Goal: Information Seeking & Learning: Learn about a topic

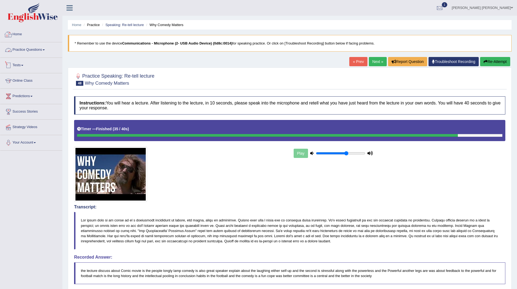
click at [38, 50] on link "Practice Questions" at bounding box center [31, 49] width 62 height 14
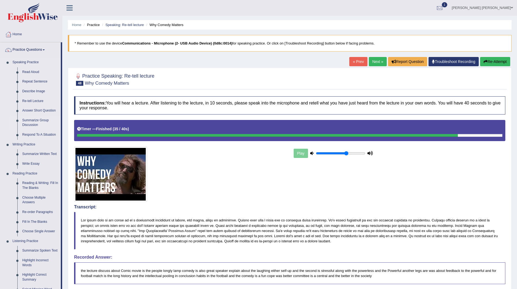
click at [34, 120] on link "Summarize Group Discussion" at bounding box center [40, 123] width 41 height 14
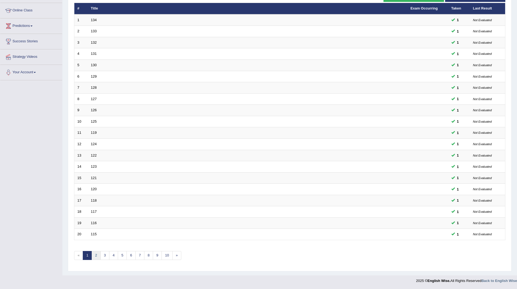
click at [98, 256] on link "2" at bounding box center [96, 255] width 9 height 9
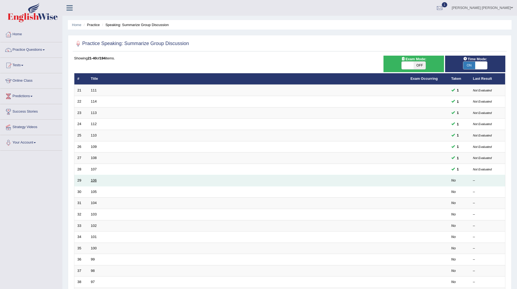
click at [91, 180] on link "106" at bounding box center [94, 180] width 6 height 4
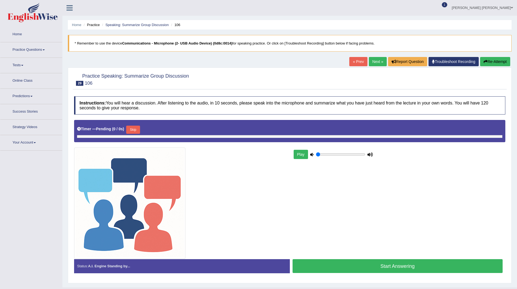
type input "0.65"
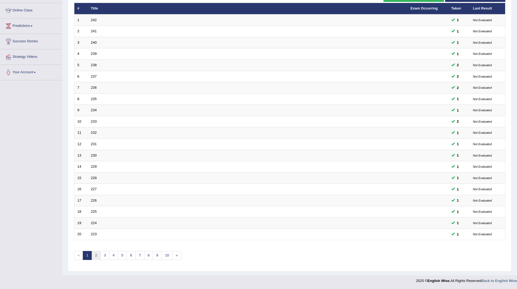
click at [97, 256] on link "2" at bounding box center [96, 255] width 9 height 9
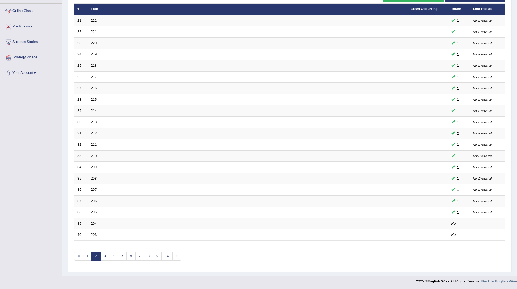
scroll to position [70, 0]
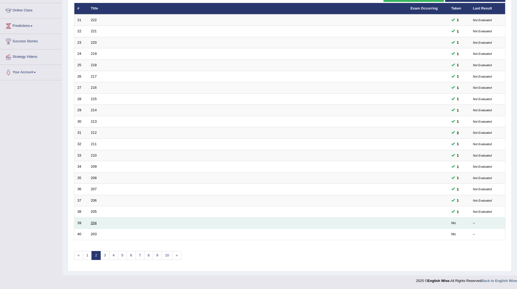
click at [96, 224] on link "204" at bounding box center [94, 223] width 6 height 4
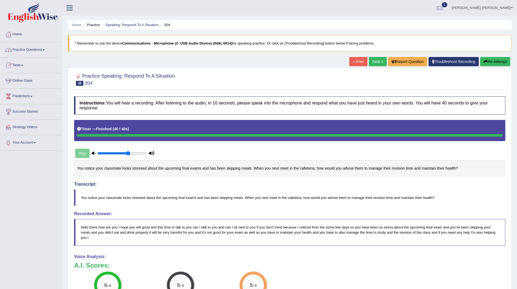
click at [19, 63] on link "Tests" at bounding box center [31, 65] width 62 height 14
click at [29, 49] on link "Practice Questions" at bounding box center [31, 49] width 62 height 14
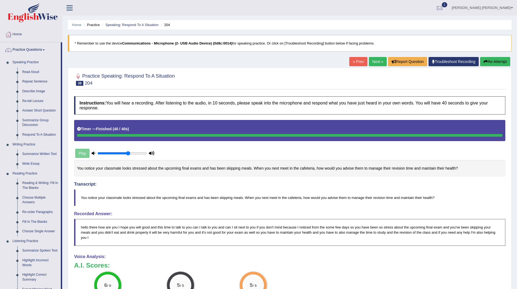
click at [27, 50] on link "Practice Questions" at bounding box center [30, 49] width 61 height 14
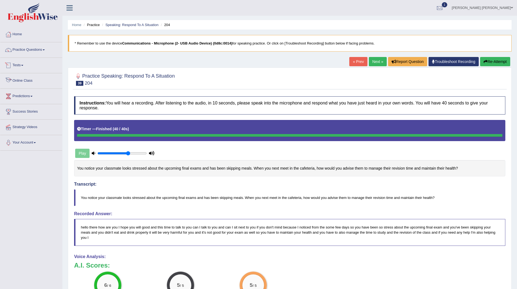
click at [23, 66] on span at bounding box center [22, 65] width 2 height 1
click at [26, 125] on link "Predictions" at bounding box center [31, 125] width 62 height 14
click at [29, 109] on link "Latest Predictions" at bounding box center [35, 109] width 51 height 10
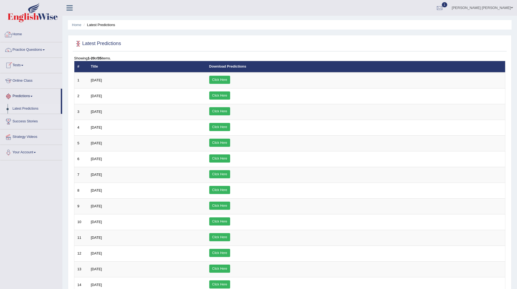
click at [18, 33] on link "Home" at bounding box center [31, 34] width 62 height 14
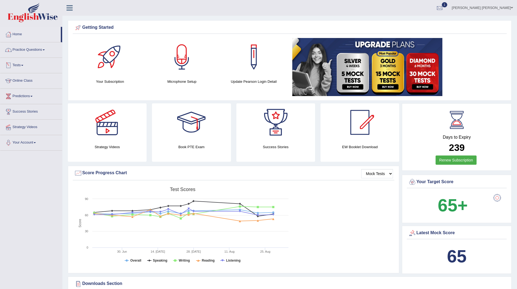
click at [26, 49] on link "Practice Questions" at bounding box center [31, 49] width 62 height 14
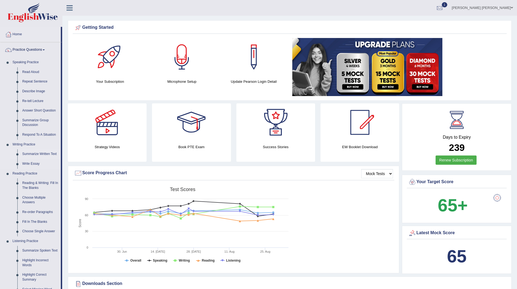
click at [37, 153] on link "Summarize Written Text" at bounding box center [40, 154] width 41 height 10
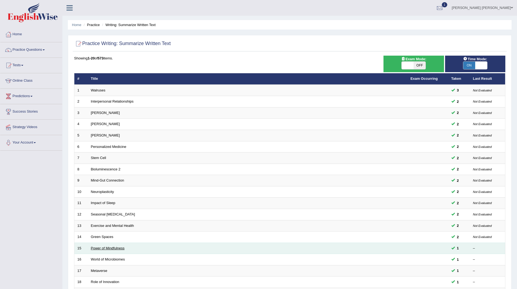
click at [103, 247] on link "Power of Mindfulness" at bounding box center [108, 248] width 34 height 4
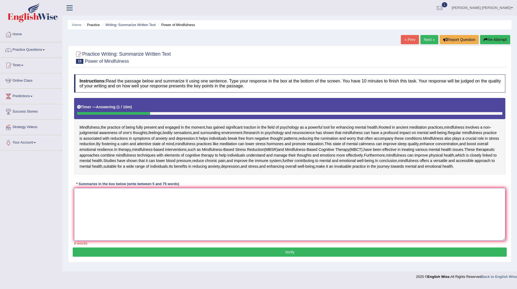
click at [176, 241] on textarea at bounding box center [289, 214] width 431 height 53
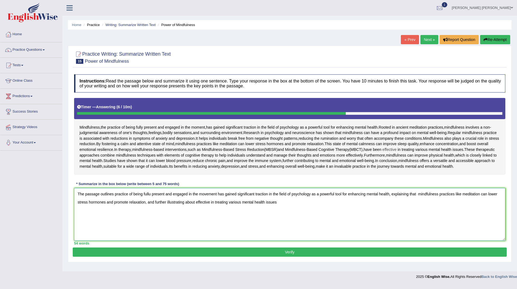
scroll to position [41, 0]
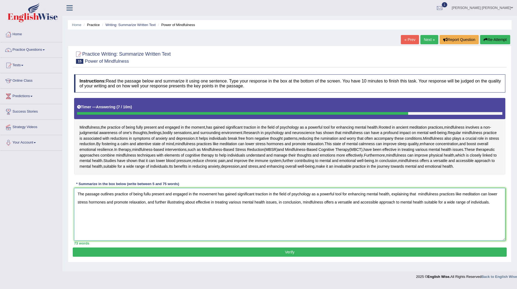
click at [151, 203] on textarea "The passage outlines practice of being fullu present and engaged in the movemen…" at bounding box center [289, 214] width 431 height 53
type textarea "The passage outlines practice of being fully present and engaged in the movemen…"
click at [269, 257] on button "Verify" at bounding box center [290, 252] width 434 height 9
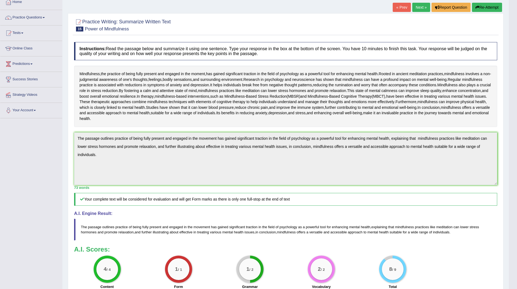
scroll to position [0, 0]
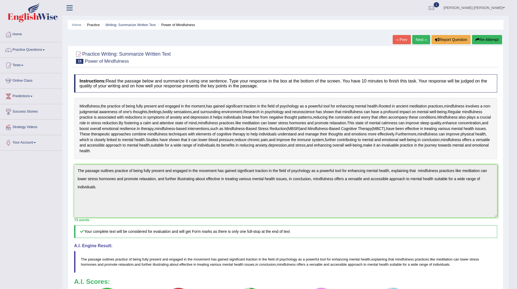
click at [24, 49] on link "Practice Questions" at bounding box center [31, 49] width 62 height 14
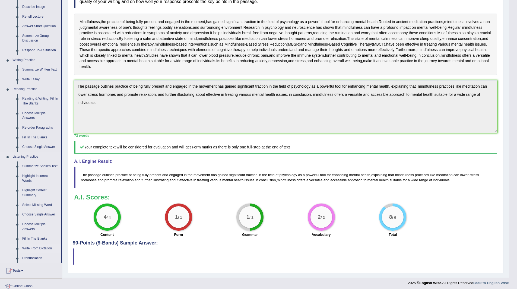
scroll to position [136, 0]
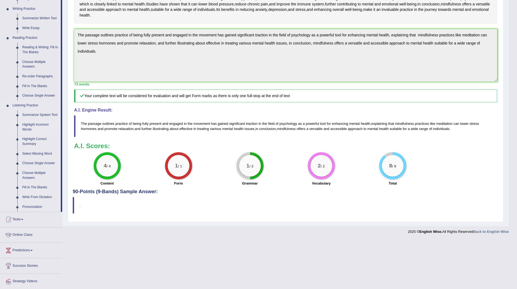
click at [32, 125] on link "Highlight Incorrect Words" at bounding box center [40, 127] width 41 height 14
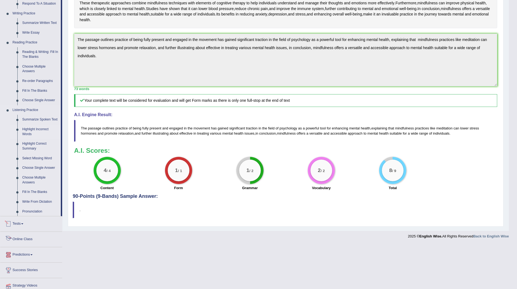
scroll to position [145, 0]
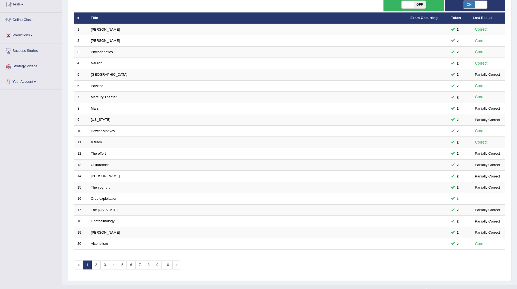
scroll to position [70, 0]
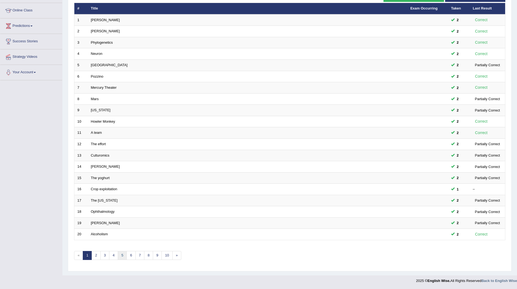
click at [124, 257] on link "5" at bounding box center [122, 255] width 9 height 9
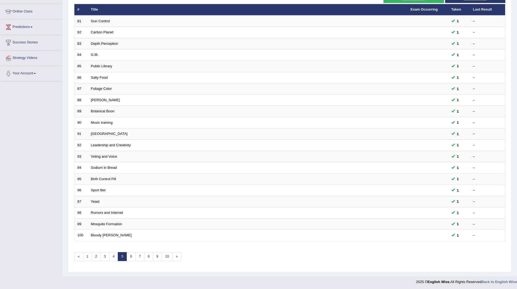
scroll to position [70, 0]
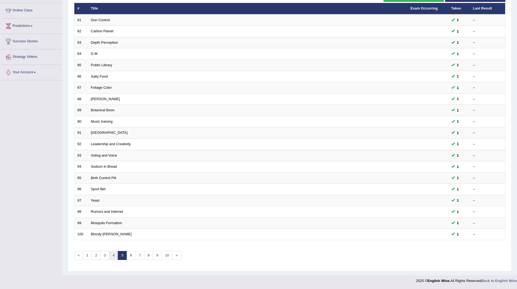
click at [114, 257] on link "4" at bounding box center [113, 255] width 9 height 9
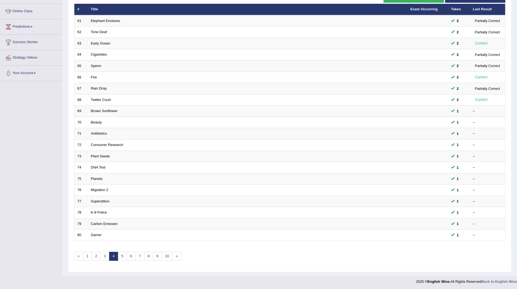
scroll to position [70, 0]
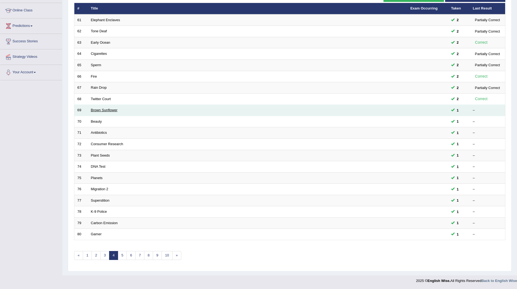
click at [100, 108] on link "Brown Sunflower" at bounding box center [104, 110] width 27 height 4
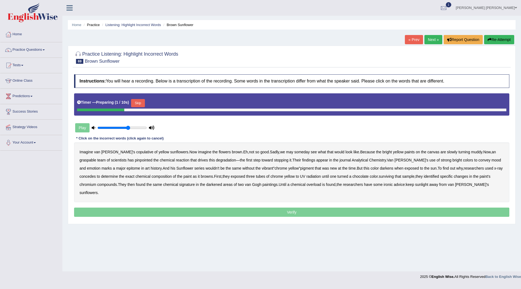
click at [138, 102] on button "Skip" at bounding box center [138, 103] width 14 height 8
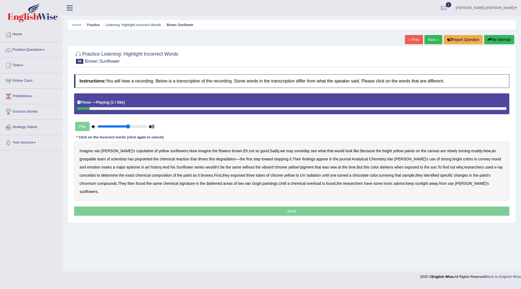
click at [136, 151] on b "copulative" at bounding box center [144, 151] width 17 height 4
click at [96, 157] on b "graspable" at bounding box center [88, 159] width 17 height 4
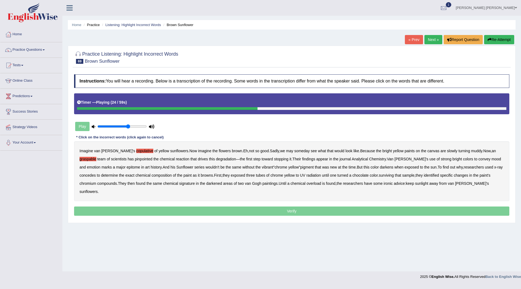
click at [127, 167] on b "epitome" at bounding box center [134, 167] width 14 height 4
click at [96, 173] on b "concedes" at bounding box center [88, 175] width 16 height 4
click at [379, 176] on b "surviving" at bounding box center [386, 175] width 15 height 4
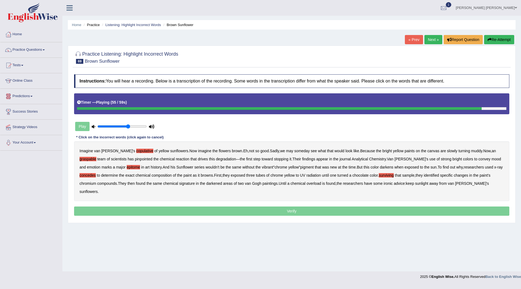
click at [307, 184] on b "overload" at bounding box center [314, 183] width 15 height 4
click at [279, 207] on p "Verify" at bounding box center [292, 211] width 436 height 9
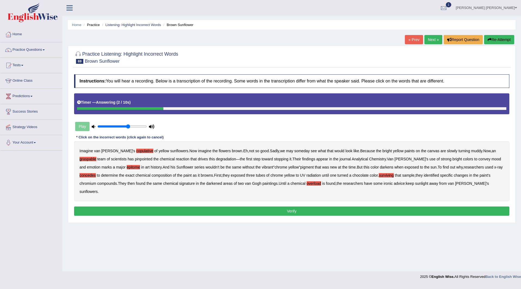
click at [280, 207] on button "Verify" at bounding box center [292, 211] width 436 height 9
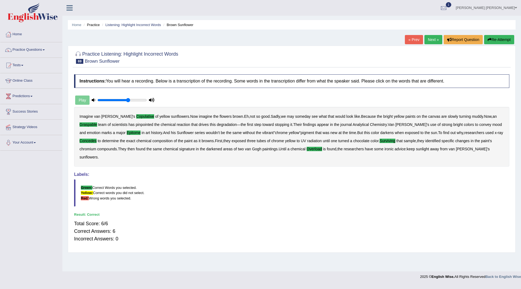
click at [430, 41] on link "Next »" at bounding box center [434, 39] width 18 height 9
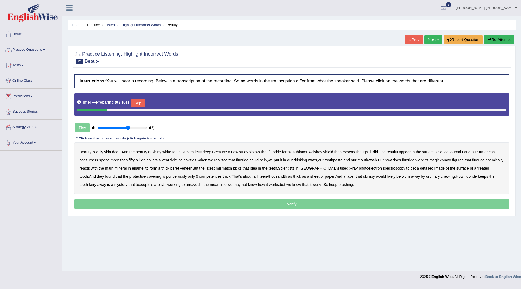
click at [141, 99] on button "Skip" at bounding box center [138, 103] width 14 height 8
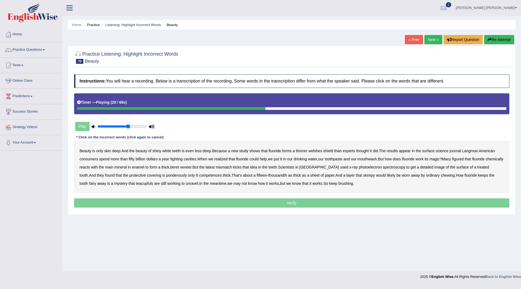
click at [179, 169] on b "beret" at bounding box center [175, 167] width 9 height 4
click at [232, 168] on b "mismatch" at bounding box center [224, 167] width 16 height 4
click at [172, 177] on b "ponderously" at bounding box center [176, 175] width 21 height 4
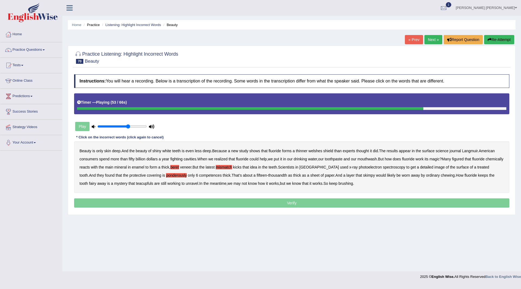
click at [136, 183] on b "teacupfuls" at bounding box center [144, 183] width 17 height 4
click at [280, 203] on p "Verify" at bounding box center [292, 202] width 436 height 9
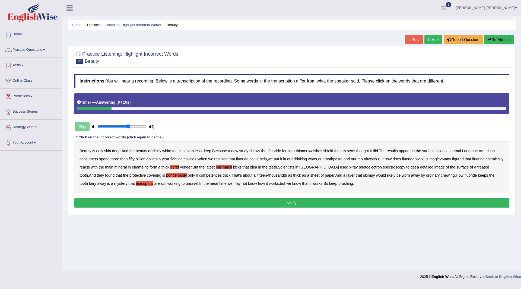
click at [280, 203] on button "Verify" at bounding box center [292, 202] width 436 height 9
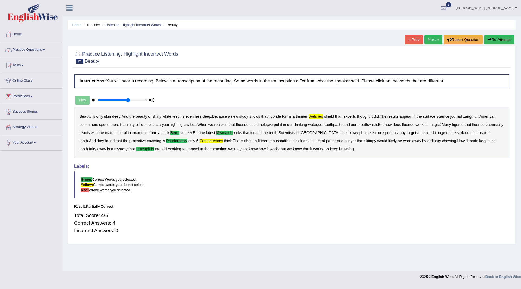
click at [431, 40] on link "Next »" at bounding box center [434, 39] width 18 height 9
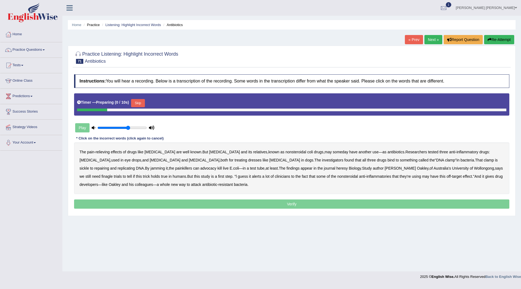
click at [140, 101] on button "Skip" at bounding box center [138, 103] width 14 height 8
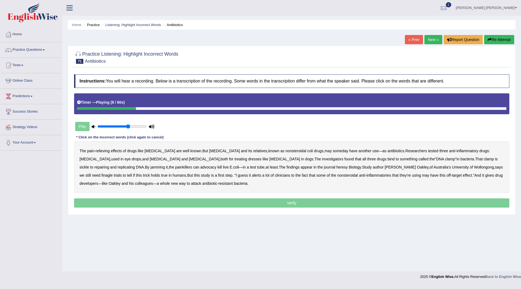
click at [307, 151] on b "coli" at bounding box center [310, 151] width 6 height 4
click at [248, 160] on b "dresses" at bounding box center [254, 159] width 13 height 4
click at [89, 165] on b "sickle" at bounding box center [85, 167] width 10 height 4
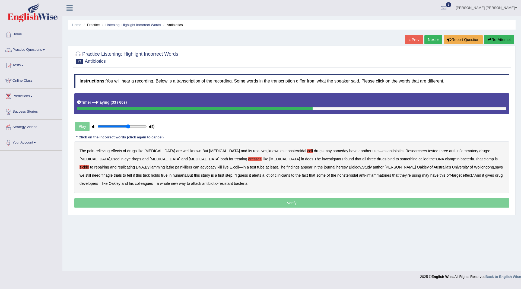
click at [200, 168] on b "advocacy" at bounding box center [208, 167] width 16 height 4
click at [336, 169] on b "heresy" at bounding box center [341, 167] width 11 height 4
click at [113, 173] on b "finagle" at bounding box center [107, 175] width 11 height 4
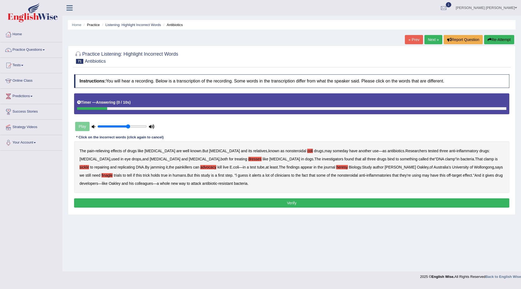
click at [231, 202] on button "Verify" at bounding box center [292, 202] width 436 height 9
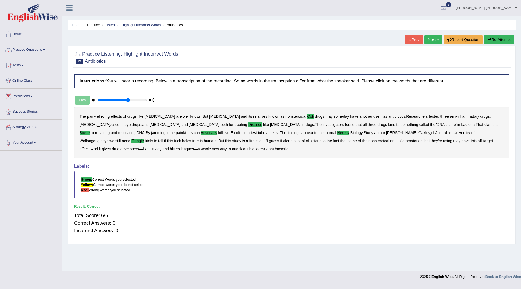
click at [427, 35] on link "Next »" at bounding box center [434, 39] width 18 height 9
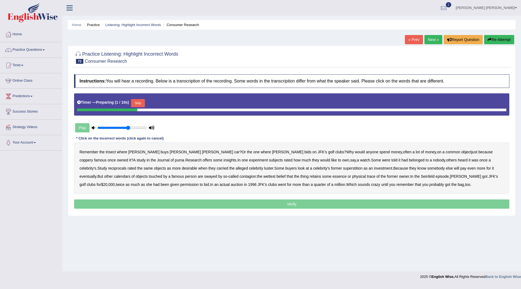
click at [140, 102] on button "Skip" at bounding box center [138, 103] width 14 height 8
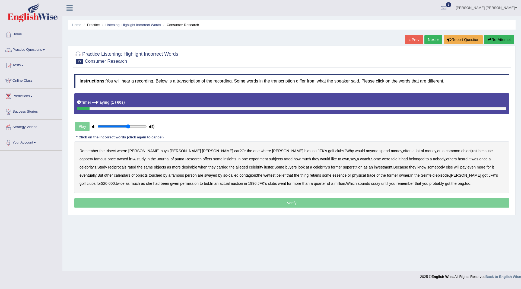
click at [114, 151] on b "trisect" at bounding box center [111, 151] width 10 height 4
click at [93, 157] on b "coppery" at bounding box center [87, 159] width 14 height 4
click at [175, 161] on b "puma" at bounding box center [180, 159] width 10 height 4
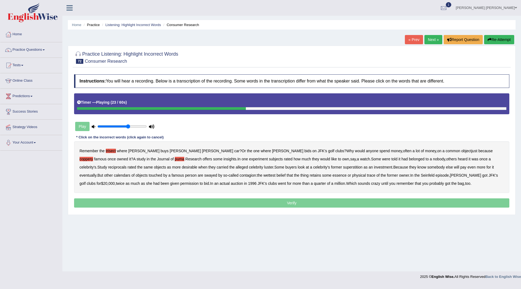
click at [127, 165] on b "reciprocals" at bounding box center [117, 167] width 18 height 4
click at [343, 166] on b "superstition" at bounding box center [353, 167] width 20 height 4
click at [131, 173] on b "calendars" at bounding box center [122, 175] width 17 height 4
click at [264, 177] on b "wettest" at bounding box center [270, 175] width 12 height 4
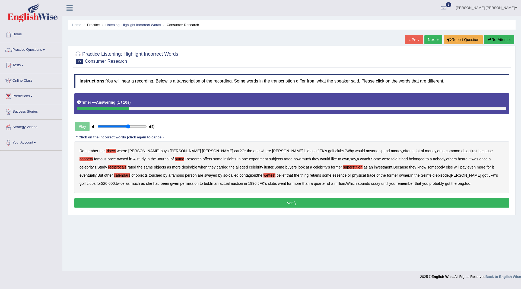
click at [301, 203] on button "Verify" at bounding box center [292, 202] width 436 height 9
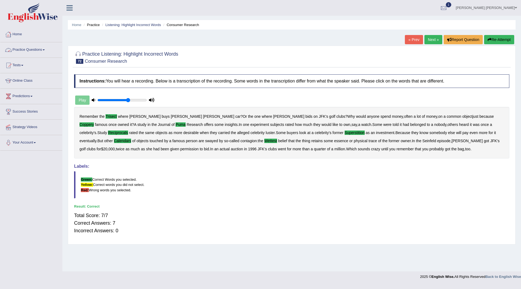
click at [430, 39] on link "Next »" at bounding box center [434, 39] width 18 height 9
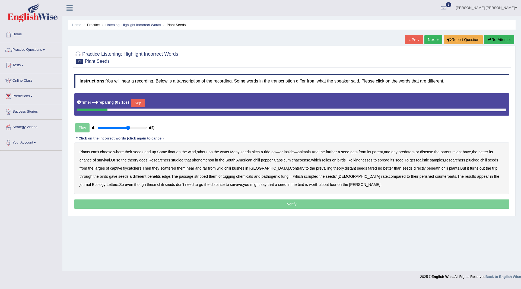
click at [138, 100] on button "Skip" at bounding box center [138, 103] width 14 height 8
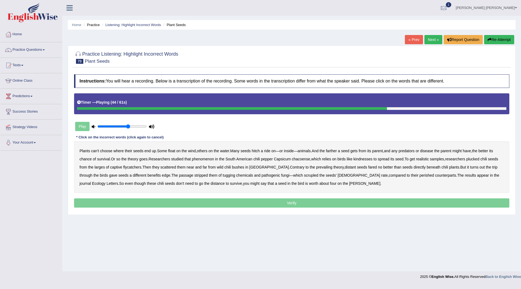
click at [223, 175] on b "tugging" at bounding box center [229, 175] width 12 height 4
click at [304, 175] on b "scrupled" at bounding box center [311, 175] width 14 height 4
click at [420, 177] on b "perished" at bounding box center [427, 175] width 15 height 4
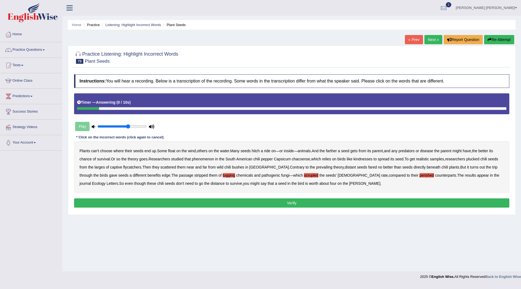
click at [274, 204] on button "Verify" at bounding box center [292, 202] width 436 height 9
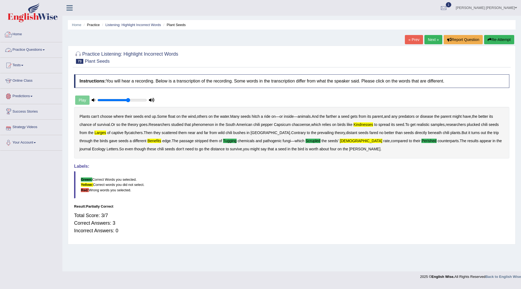
click at [29, 48] on link "Practice Questions" at bounding box center [31, 49] width 62 height 14
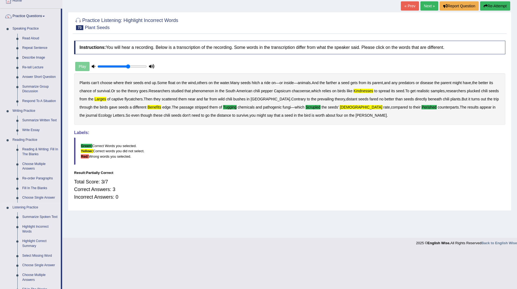
scroll to position [136, 0]
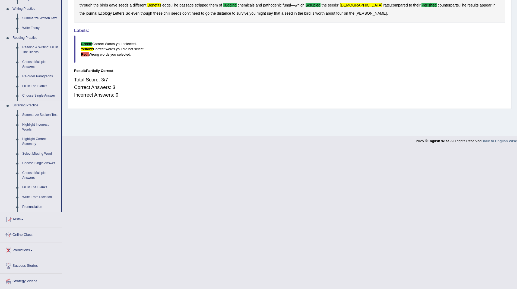
click at [31, 114] on link "Summarize Spoken Text" at bounding box center [40, 115] width 41 height 10
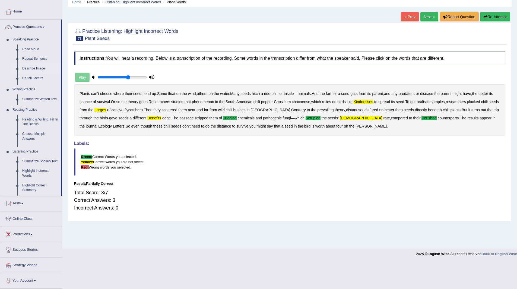
scroll to position [0, 0]
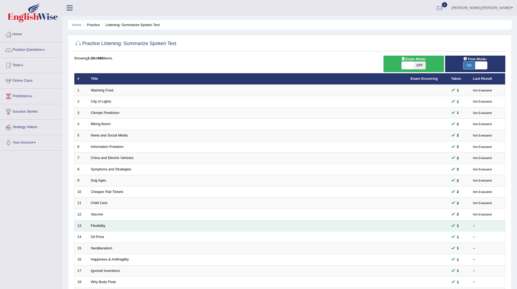
click at [100, 228] on td "Flexibility" at bounding box center [248, 225] width 320 height 11
click at [95, 224] on link "Flexibility" at bounding box center [98, 226] width 14 height 4
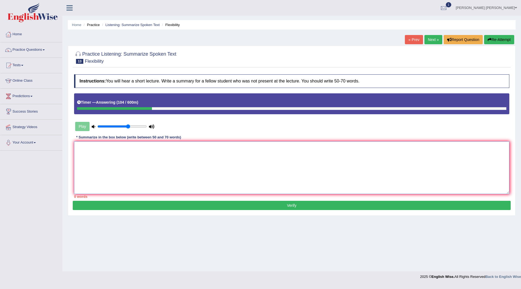
click at [152, 160] on textarea at bounding box center [292, 167] width 436 height 53
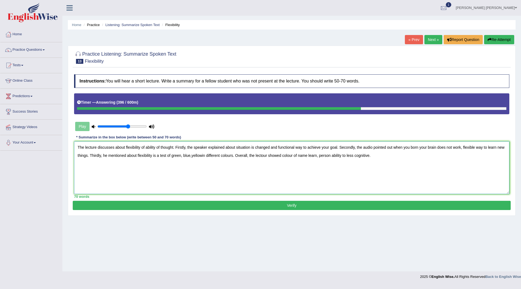
click at [202, 155] on textarea "The lecture discusses about flexibility of ability of thought. Firstly, the spe…" at bounding box center [292, 167] width 436 height 53
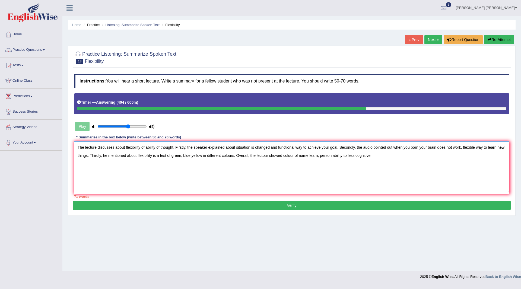
type textarea "The lecture discusses about flexibility of ability of thought. Firstly, the spe…"
click at [271, 207] on button "Verify" at bounding box center [292, 205] width 438 height 9
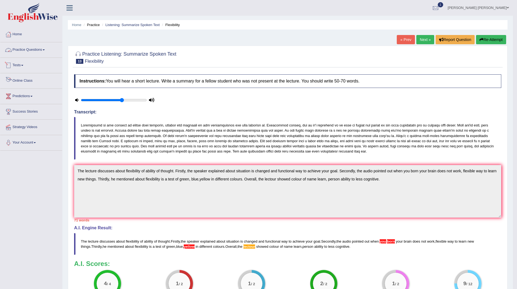
click at [26, 48] on link "Practice Questions" at bounding box center [31, 49] width 62 height 14
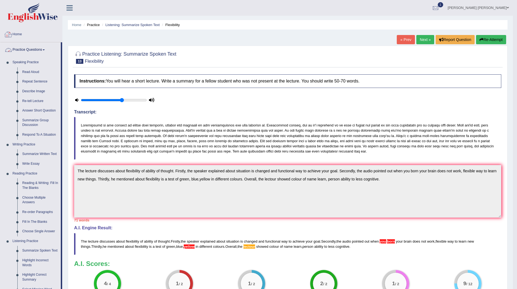
click at [16, 35] on link "Home" at bounding box center [31, 34] width 62 height 14
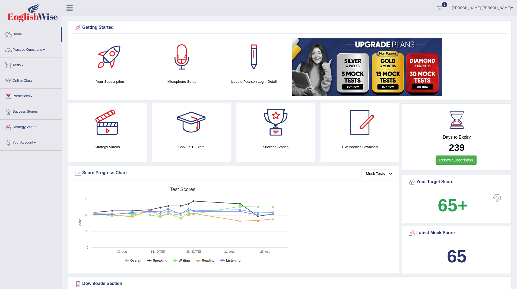
click at [27, 50] on link "Practice Questions" at bounding box center [31, 49] width 62 height 14
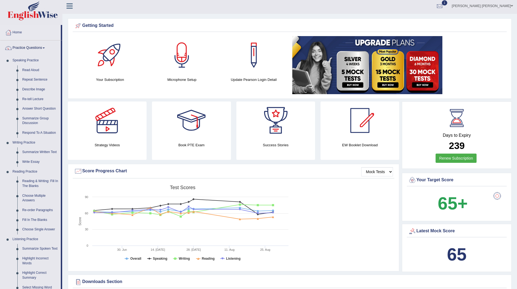
scroll to position [136, 0]
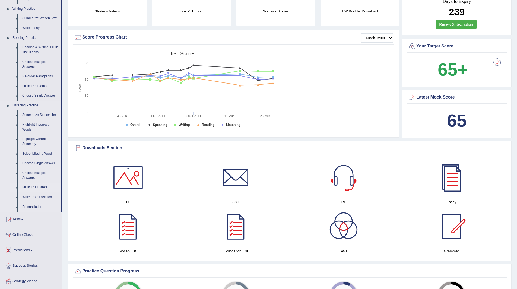
click at [36, 187] on link "Fill In The Blanks" at bounding box center [40, 188] width 41 height 10
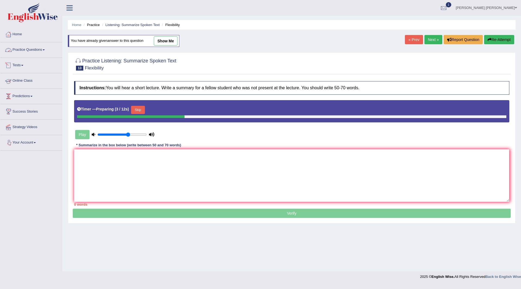
click at [28, 48] on link "Practice Questions" at bounding box center [31, 49] width 62 height 14
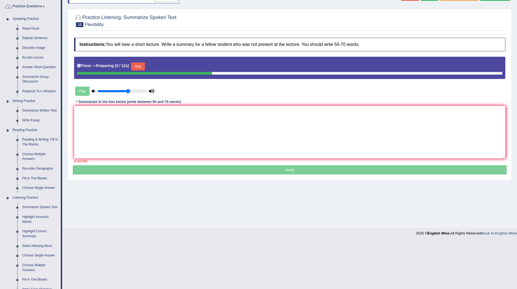
scroll to position [136, 0]
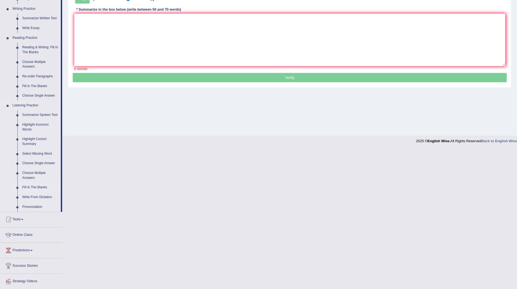
click at [33, 185] on link "Fill In The Blanks" at bounding box center [40, 188] width 41 height 10
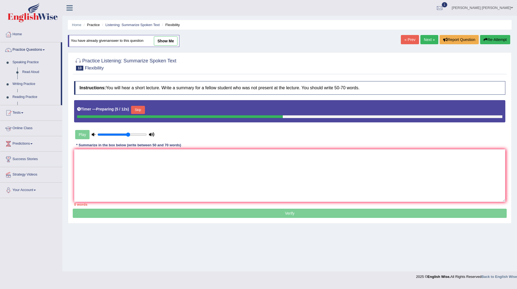
scroll to position [0, 0]
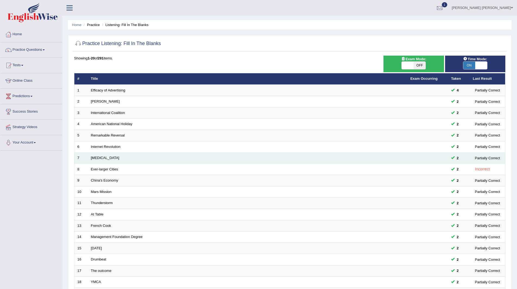
scroll to position [70, 0]
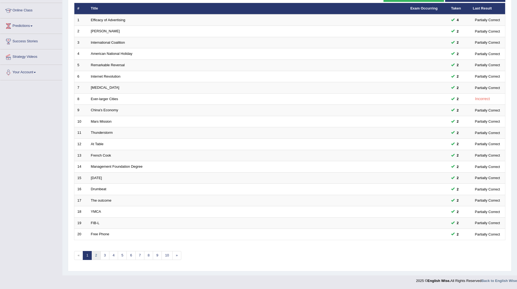
click at [97, 255] on link "2" at bounding box center [96, 255] width 9 height 9
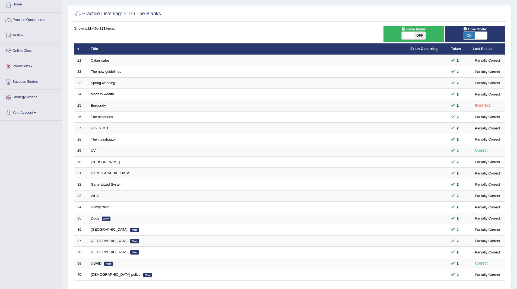
scroll to position [70, 0]
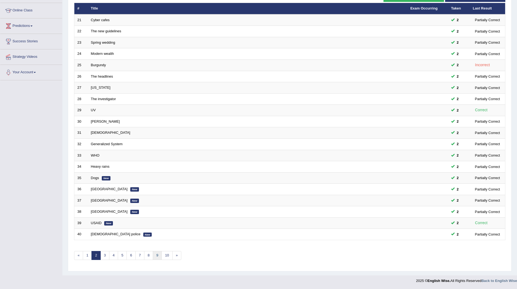
click at [153, 254] on link "9" at bounding box center [157, 255] width 9 height 9
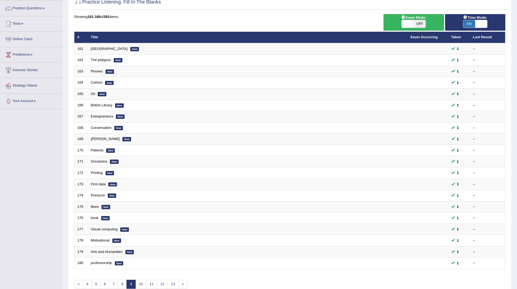
scroll to position [70, 0]
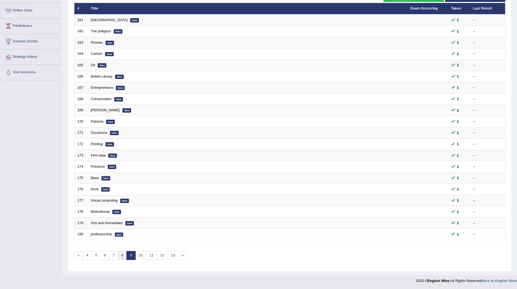
click at [119, 256] on link "8" at bounding box center [122, 255] width 9 height 9
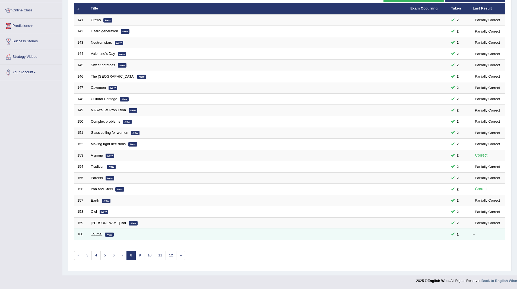
click at [94, 234] on link "Journal" at bounding box center [97, 234] width 12 height 4
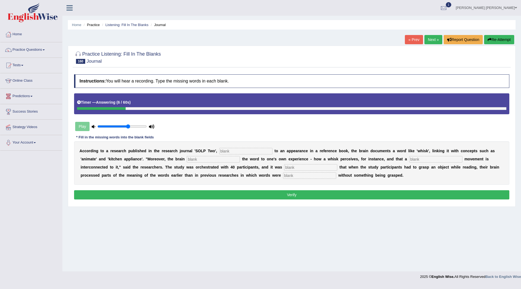
click at [241, 149] on input "text" at bounding box center [245, 151] width 53 height 7
type input "similar"
type input "connects"
type input "spining"
type input "observed"
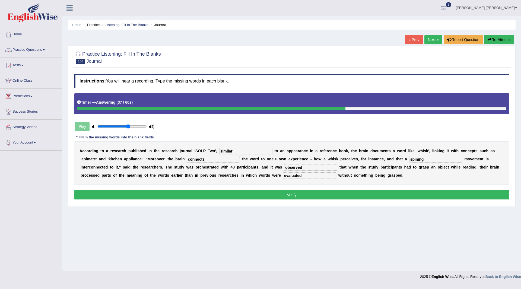
type input "evaluated"
click at [275, 194] on button "Verify" at bounding box center [292, 194] width 436 height 9
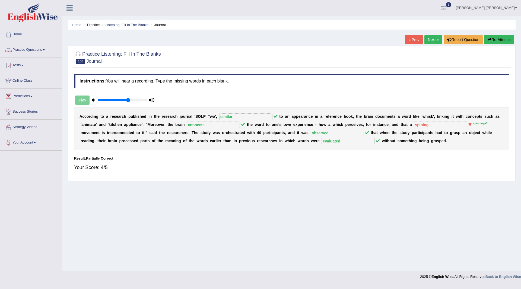
click at [433, 39] on link "Next »" at bounding box center [434, 39] width 18 height 9
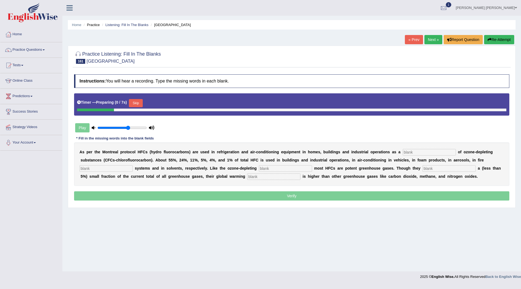
click at [137, 103] on button "Skip" at bounding box center [136, 103] width 14 height 8
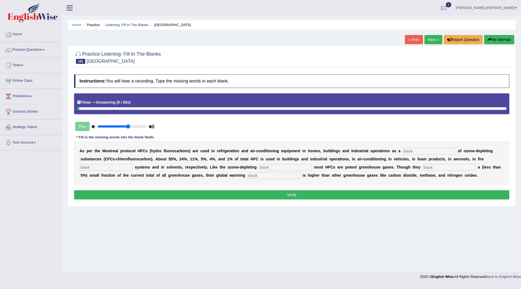
click at [430, 150] on input "text" at bounding box center [429, 151] width 53 height 7
type input "substitute"
type input "protection"
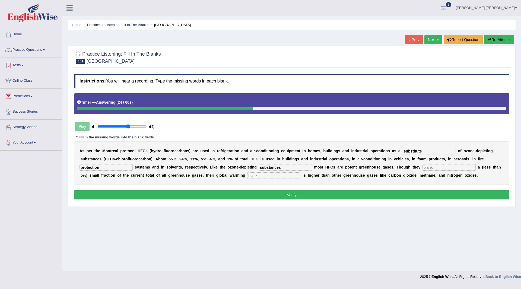
type input "substances"
type input "represent"
type input "potential"
click at [226, 191] on button "Verify" at bounding box center [292, 194] width 436 height 9
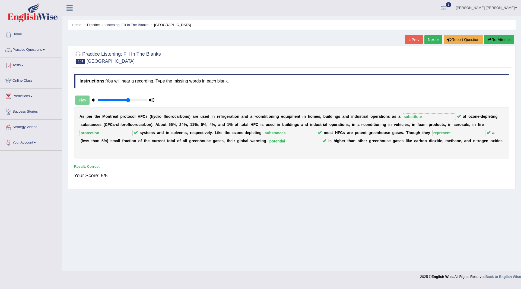
click at [430, 37] on link "Next »" at bounding box center [434, 39] width 18 height 9
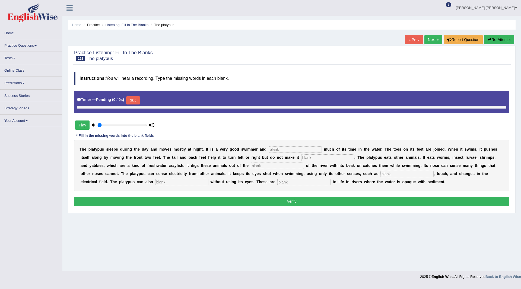
type input "0.65"
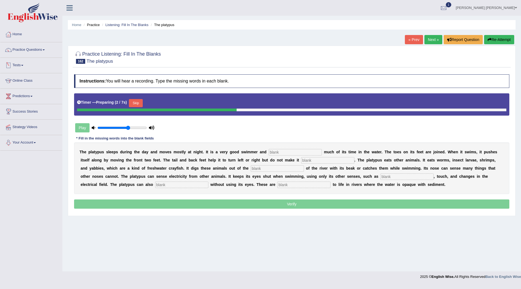
click at [140, 101] on button "Skip" at bounding box center [136, 103] width 14 height 8
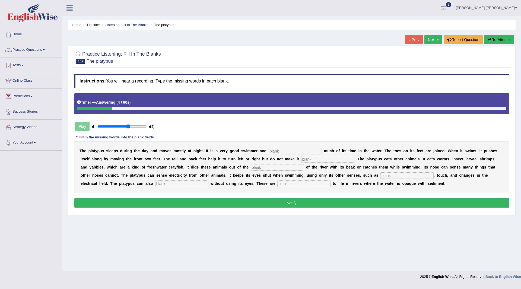
click at [300, 152] on input "text" at bounding box center [295, 151] width 53 height 7
type input "spend"
type input "faster"
type input "buttom"
type input "hearing"
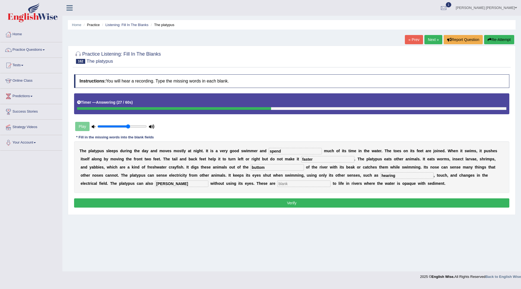
type input "hunt"
type input "adaptations"
click at [307, 203] on button "Verify" at bounding box center [292, 202] width 436 height 9
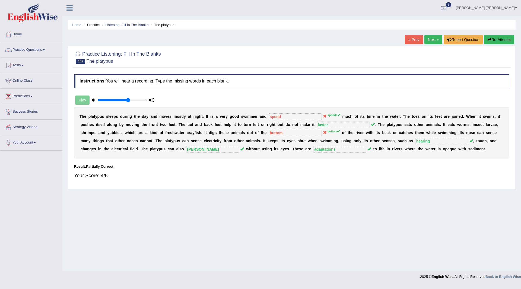
click at [433, 40] on link "Next »" at bounding box center [434, 39] width 18 height 9
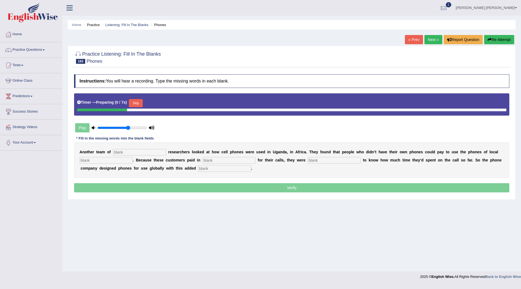
click at [137, 104] on button "Skip" at bounding box center [136, 103] width 14 height 8
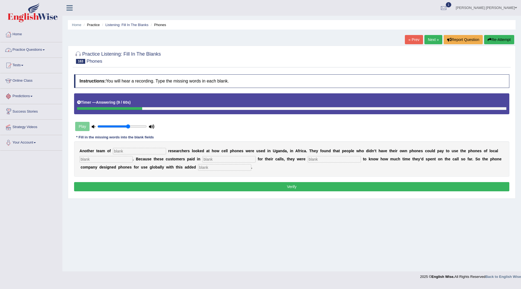
click at [138, 149] on input "text" at bounding box center [139, 151] width 53 height 7
type input "ethnographer"
type input "interpronounce"
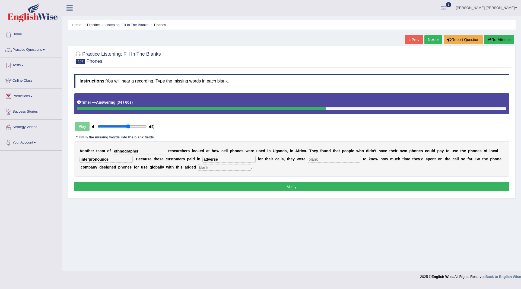
type input "adverse"
drag, startPoint x: 336, startPoint y: 157, endPoint x: 301, endPoint y: 161, distance: 35.7
click at [301, 161] on div "A n o t h e r t e a m o f ethnographer r e s e a r c h e r s l o o k e d a t h …" at bounding box center [292, 158] width 436 height 35
type input "even"
type input "features"
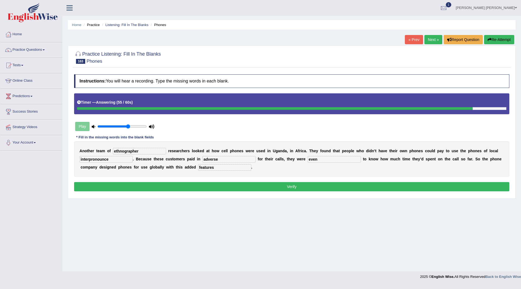
click at [275, 188] on button "Verify" at bounding box center [292, 186] width 436 height 9
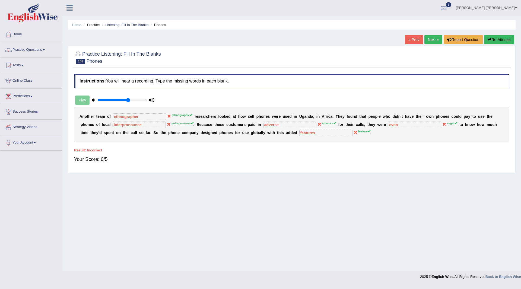
click at [431, 41] on link "Next »" at bounding box center [434, 39] width 18 height 9
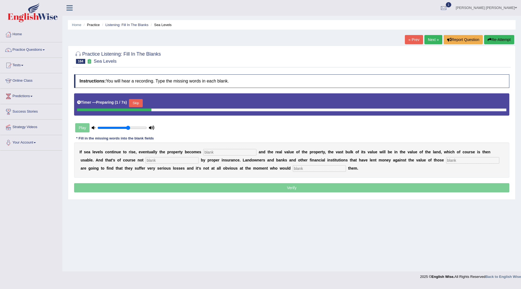
drag, startPoint x: 137, startPoint y: 102, endPoint x: 138, endPoint y: 89, distance: 13.9
click at [138, 99] on button "Skip" at bounding box center [136, 103] width 14 height 8
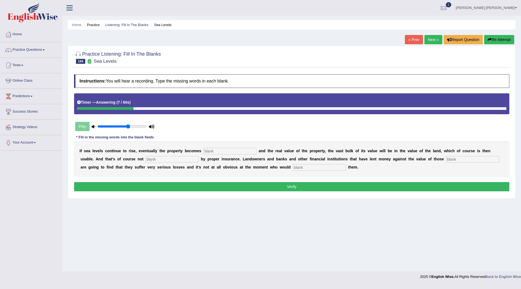
click at [221, 151] on input "text" at bounding box center [229, 151] width 53 height 7
type input "inindeed"
type input "insured"
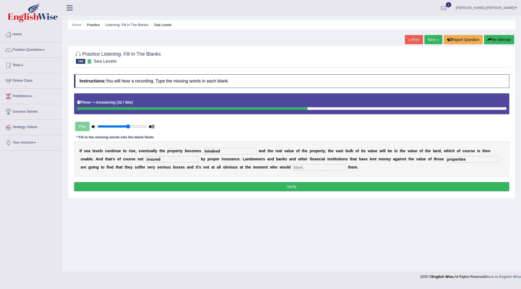
type input "properties"
type input "compensive"
click at [335, 188] on button "Verify" at bounding box center [292, 186] width 436 height 9
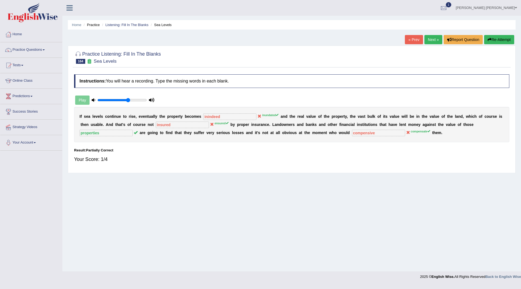
click at [431, 37] on link "Next »" at bounding box center [434, 39] width 18 height 9
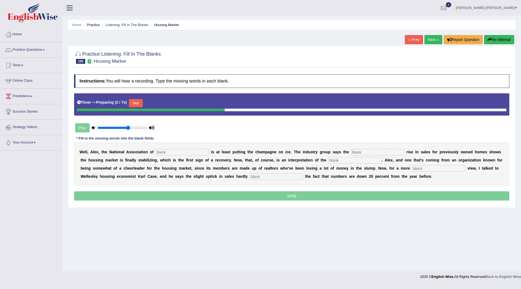
drag, startPoint x: 137, startPoint y: 101, endPoint x: 106, endPoint y: 19, distance: 87.0
click at [136, 100] on button "Skip" at bounding box center [136, 103] width 14 height 8
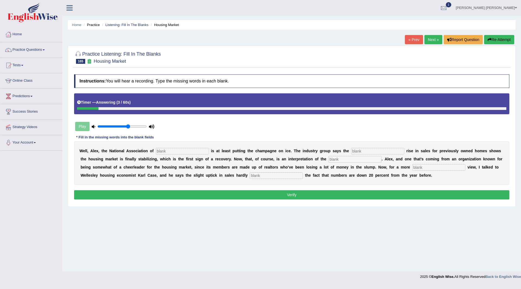
click at [179, 146] on div "W e l l , A l e x , t h e N a t i o n a l A s s o c i a t i o n o f i s a t l e…" at bounding box center [292, 162] width 436 height 43
click at [178, 149] on input "text" at bounding box center [182, 151] width 53 height 7
click at [178, 150] on input "text" at bounding box center [182, 151] width 53 height 7
type input "realtors"
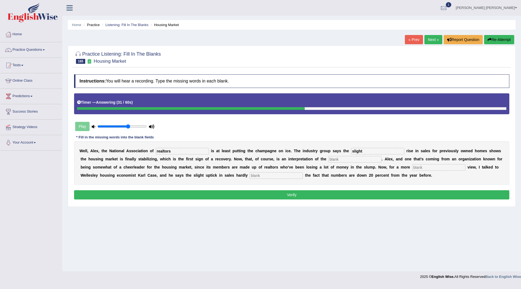
type input "slight"
type input "numbers"
type input "soverview"
type input "offset"
click at [267, 196] on button "Verify" at bounding box center [292, 194] width 436 height 9
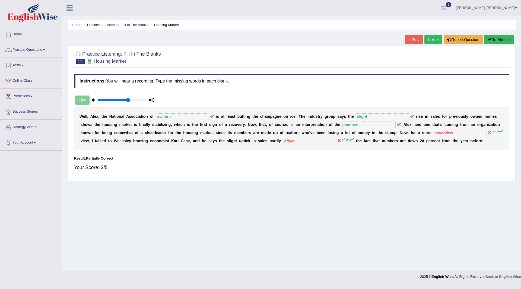
click at [428, 40] on link "Next »" at bounding box center [434, 39] width 18 height 9
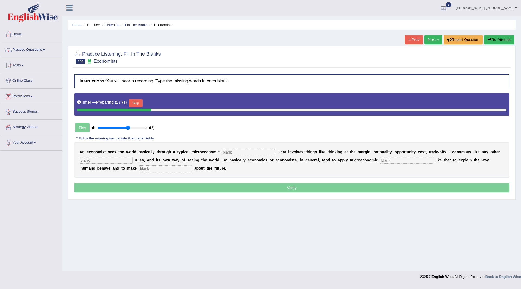
click at [138, 103] on button "Skip" at bounding box center [136, 103] width 14 height 8
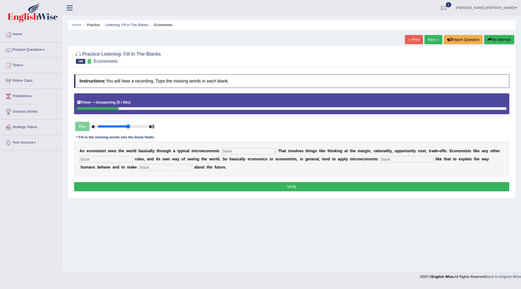
click at [260, 153] on input "text" at bounding box center [248, 151] width 53 height 7
type input "toolkit"
type input "decipline"
type input "concepts"
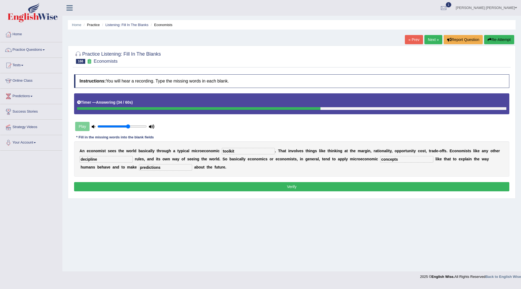
type input "predictions"
click at [232, 190] on button "Verify" at bounding box center [292, 186] width 436 height 9
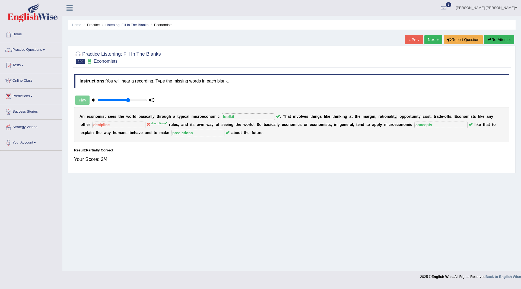
drag, startPoint x: 427, startPoint y: 39, endPoint x: 422, endPoint y: 39, distance: 5.2
click at [427, 39] on link "Next »" at bounding box center [434, 39] width 18 height 9
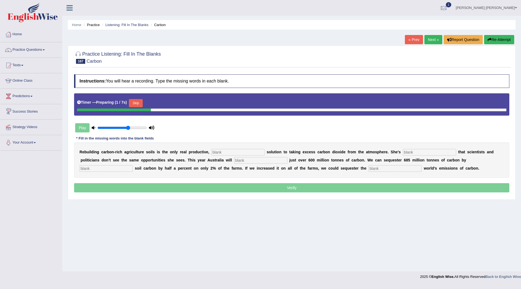
click at [137, 101] on button "Skip" at bounding box center [136, 103] width 14 height 8
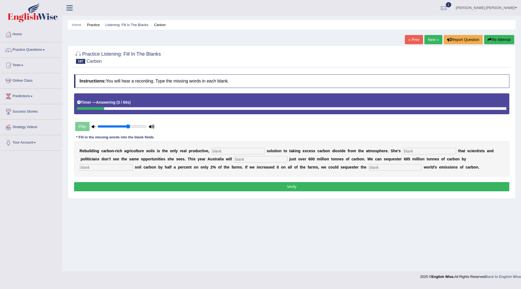
click at [244, 150] on input "text" at bounding box center [238, 151] width 53 height 7
type input "permanent"
type input "frustrated"
type input "emit"
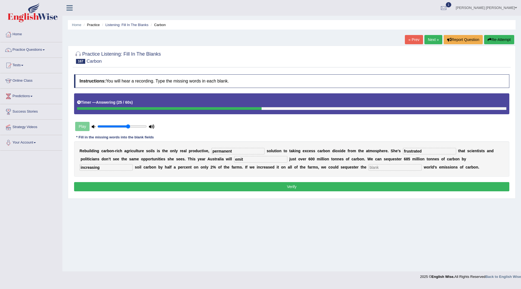
type input "increasing"
type input "whole"
click at [294, 183] on button "Verify" at bounding box center [292, 186] width 436 height 9
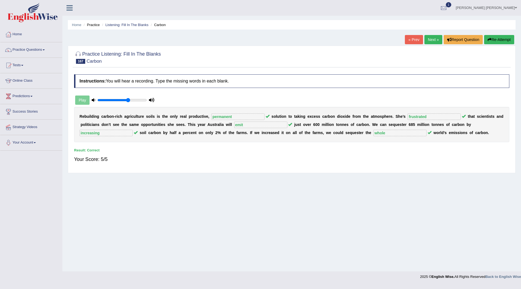
click at [431, 39] on link "Next »" at bounding box center [434, 39] width 18 height 9
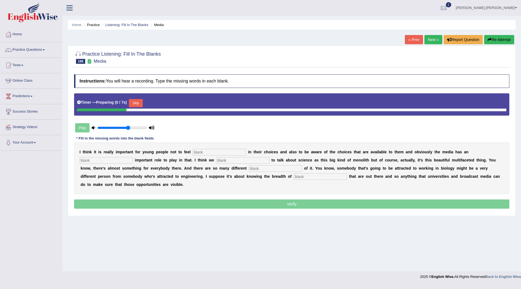
click at [137, 102] on button "Skip" at bounding box center [136, 103] width 14 height 8
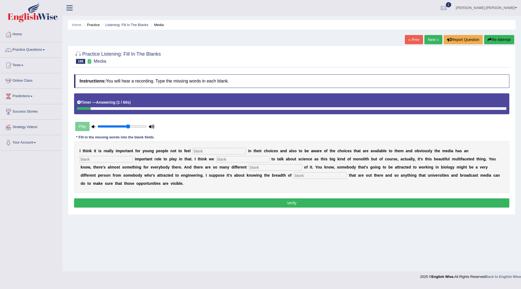
click at [224, 149] on input "text" at bounding box center [219, 151] width 53 height 7
type input "restricted"
type input "incredibly"
type input "talk"
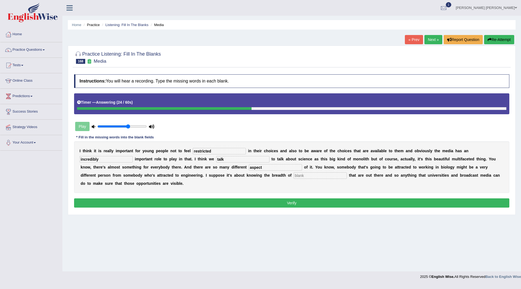
type input "aspect"
type input "opportunity"
click at [215, 204] on button "Verify" at bounding box center [292, 202] width 436 height 9
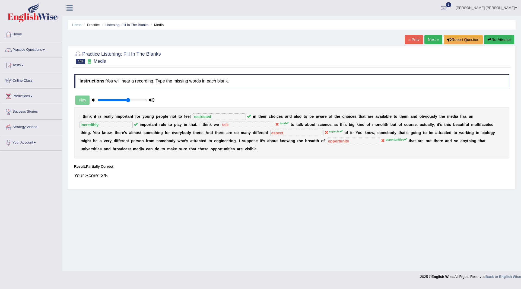
click at [432, 38] on link "Next »" at bounding box center [434, 39] width 18 height 9
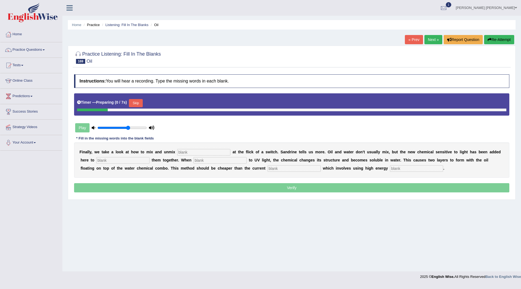
click at [135, 102] on button "Skip" at bounding box center [136, 103] width 14 height 8
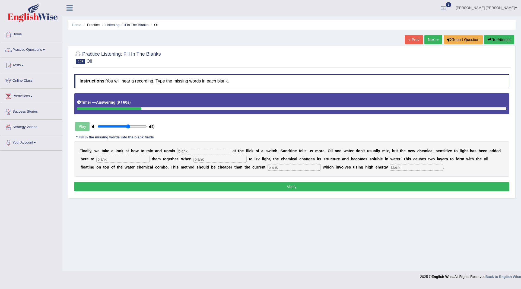
click at [207, 152] on input "text" at bounding box center [203, 151] width 53 height 7
type input "liquid"
type input "blend"
type input "exposed"
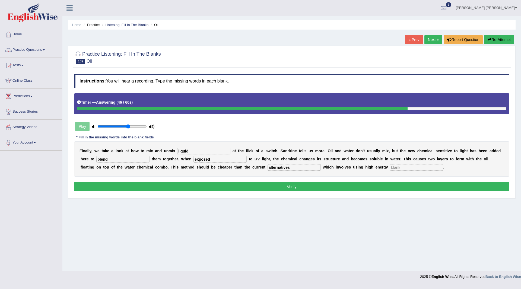
type input "alternatives"
type input "centrefuses"
click at [259, 188] on button "Verify" at bounding box center [292, 186] width 436 height 9
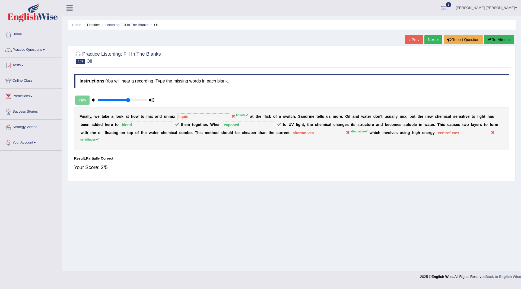
click at [431, 40] on link "Next »" at bounding box center [434, 39] width 18 height 9
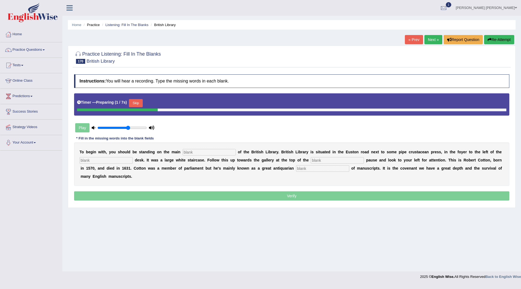
click at [139, 103] on button "Skip" at bounding box center [136, 103] width 14 height 8
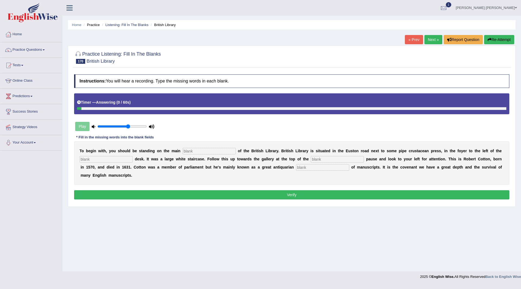
click at [223, 152] on input "text" at bounding box center [209, 151] width 53 height 7
type input "floor"
type input "information"
type input "stairs"
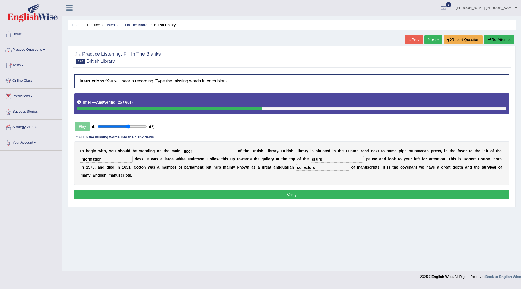
type input "collectors"
click at [271, 194] on button "Verify" at bounding box center [292, 194] width 436 height 9
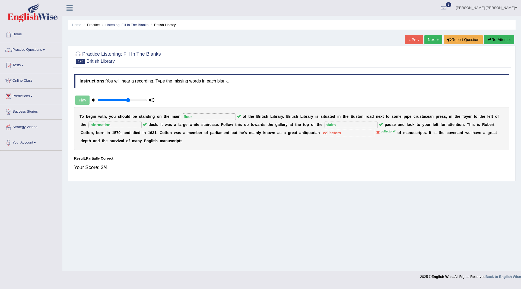
click at [25, 49] on link "Practice Questions" at bounding box center [31, 49] width 62 height 14
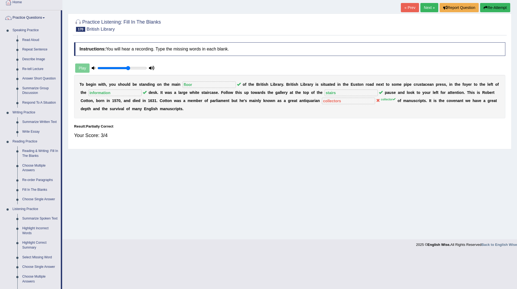
scroll to position [136, 0]
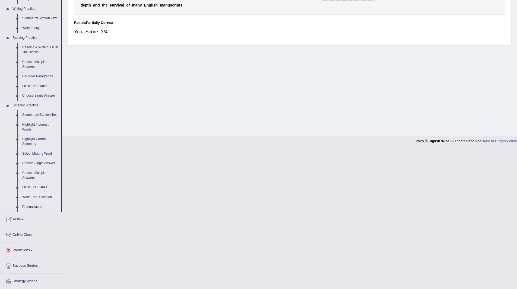
click at [42, 196] on link "Write From Dictation" at bounding box center [40, 198] width 41 height 10
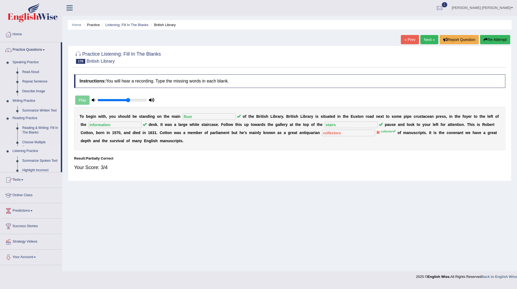
scroll to position [0, 0]
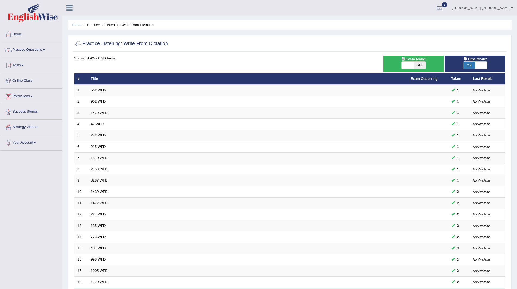
scroll to position [70, 0]
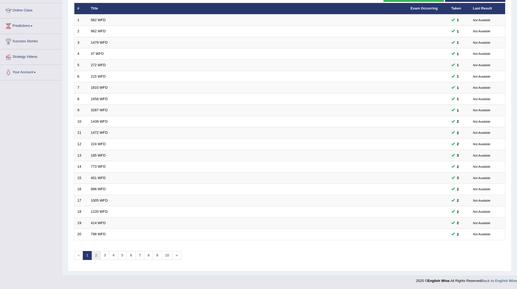
click at [98, 254] on link "2" at bounding box center [96, 255] width 9 height 9
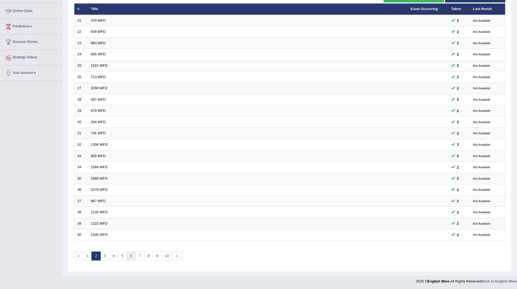
scroll to position [70, 0]
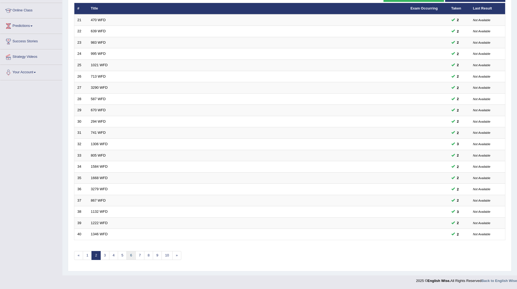
click at [133, 256] on link "6" at bounding box center [131, 255] width 9 height 9
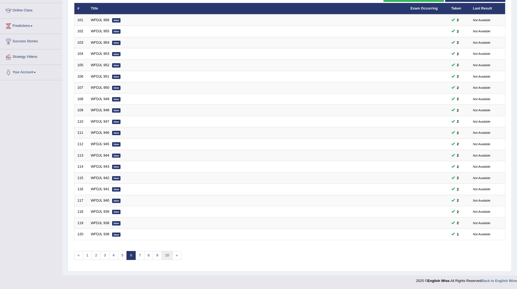
click at [165, 256] on link "10" at bounding box center [167, 255] width 11 height 9
click at [174, 254] on link "14" at bounding box center [174, 255] width 11 height 9
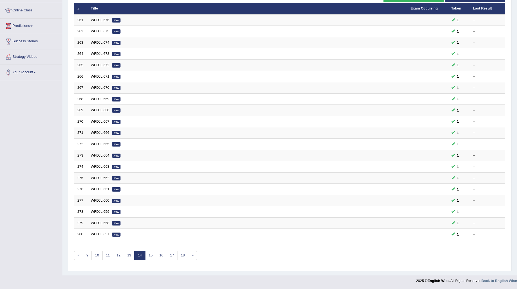
scroll to position [70, 0]
click at [118, 256] on link "12" at bounding box center [118, 255] width 11 height 9
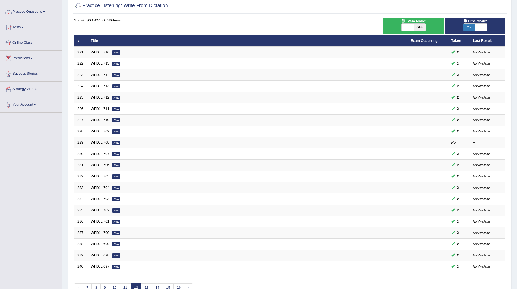
scroll to position [70, 0]
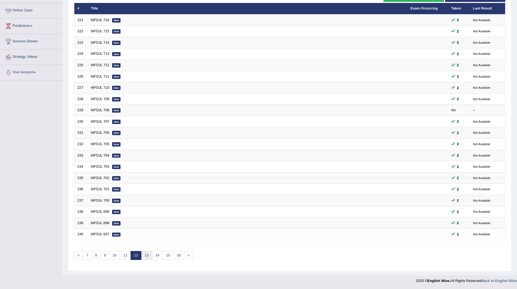
click at [145, 256] on link "13" at bounding box center [146, 255] width 11 height 9
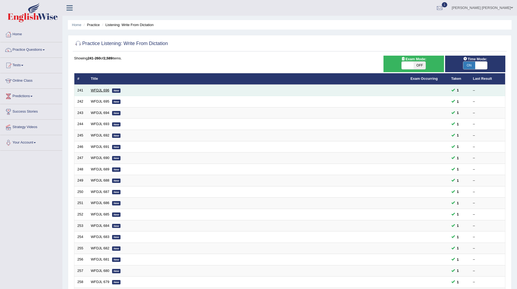
click at [96, 89] on link "WFDJL 696" at bounding box center [100, 90] width 18 height 4
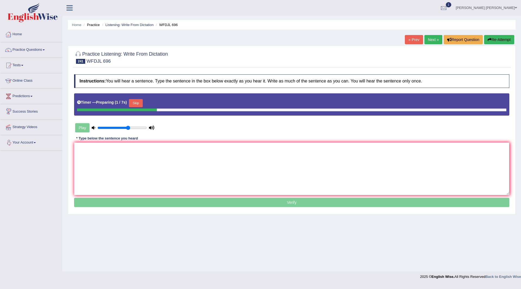
drag, startPoint x: 140, startPoint y: 103, endPoint x: 140, endPoint y: 168, distance: 65.2
click at [140, 103] on button "Skip" at bounding box center [136, 103] width 14 height 8
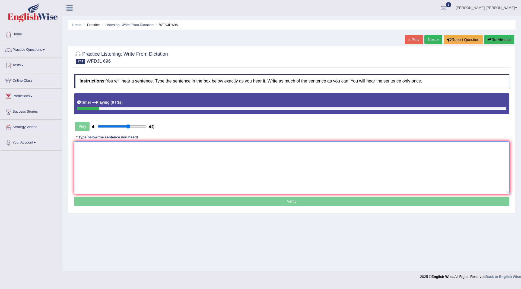
click at [144, 158] on textarea at bounding box center [292, 167] width 436 height 53
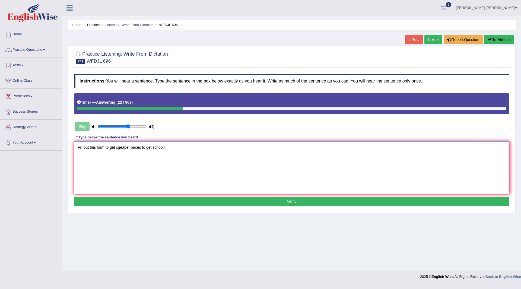
drag, startPoint x: 129, startPoint y: 147, endPoint x: 117, endPoint y: 150, distance: 11.9
click at [117, 150] on textarea "Fill out this form to get cgeaper prices to get schoo;l." at bounding box center [292, 167] width 436 height 53
click at [133, 147] on textarea "Fill out this form to get cheaper r prices to get schoo;l." at bounding box center [292, 167] width 436 height 53
click at [172, 147] on textarea "Fill out this form to get cheaper prices to get schoo;l." at bounding box center [292, 167] width 436 height 53
type textarea "Fill out this form to get cheaper prices to get schoo."
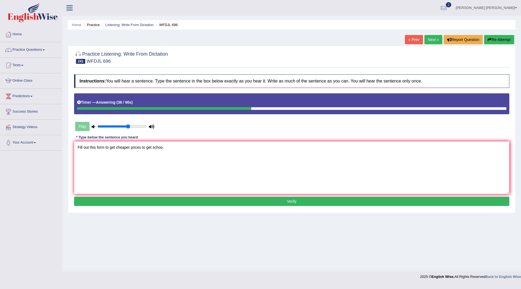
click at [219, 201] on button "Verify" at bounding box center [292, 201] width 436 height 9
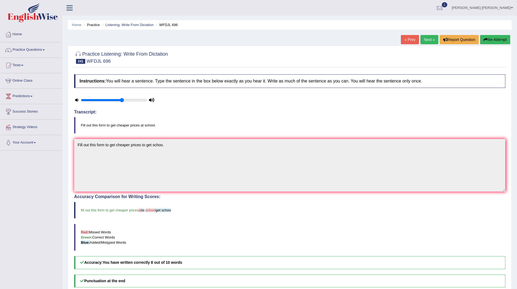
click at [428, 39] on link "Next »" at bounding box center [430, 39] width 18 height 9
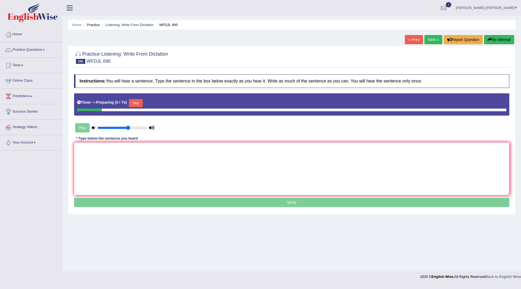
click at [137, 100] on button "Skip" at bounding box center [136, 103] width 14 height 8
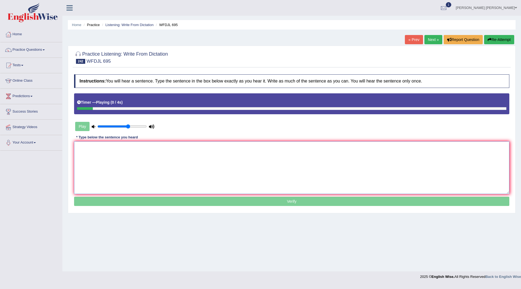
click at [119, 152] on textarea at bounding box center [292, 167] width 436 height 53
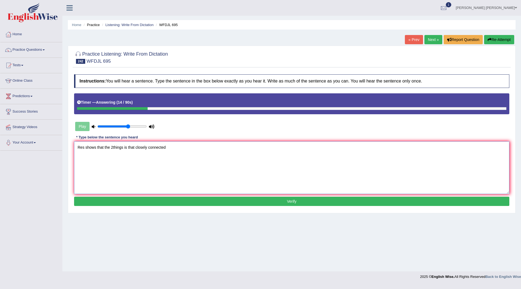
click at [84, 147] on textarea "Res shows that the 2things is that closely connected" at bounding box center [292, 167] width 436 height 53
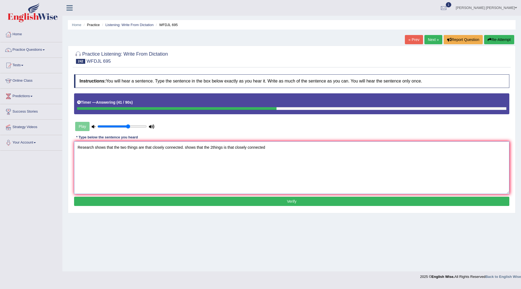
drag, startPoint x: 184, startPoint y: 148, endPoint x: 405, endPoint y: 157, distance: 221.5
click at [405, 157] on textarea "Research shows that the two things are that closely connected. shows that the 2…" at bounding box center [292, 167] width 436 height 53
click at [138, 146] on textarea "Research shows that the two things are that closely connected." at bounding box center [292, 167] width 436 height 53
type textarea "Research shows that the two things thing is are that closely connected."
click at [238, 201] on button "Verify" at bounding box center [292, 201] width 436 height 9
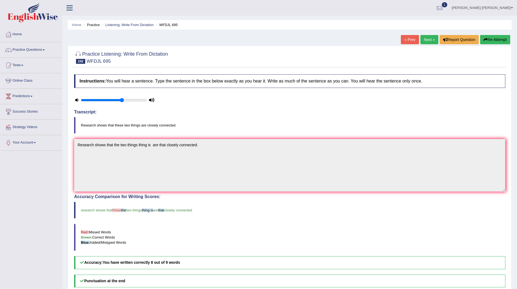
click at [428, 40] on link "Next »" at bounding box center [430, 39] width 18 height 9
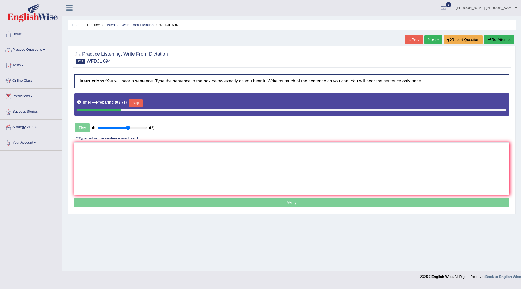
drag, startPoint x: 139, startPoint y: 101, endPoint x: 133, endPoint y: 107, distance: 8.1
click at [138, 101] on button "Skip" at bounding box center [136, 103] width 14 height 8
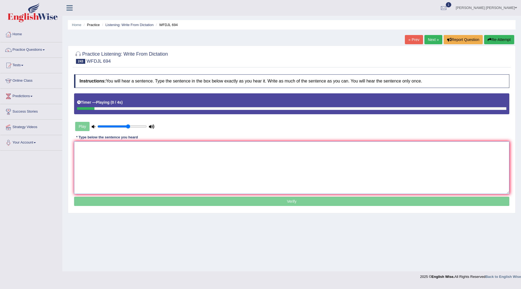
click at [104, 163] on textarea at bounding box center [292, 167] width 436 height 53
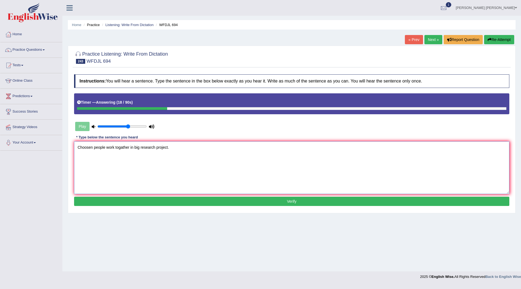
type textarea "Choosen people work togather in big research project."
click at [249, 202] on button "Verify" at bounding box center [292, 201] width 436 height 9
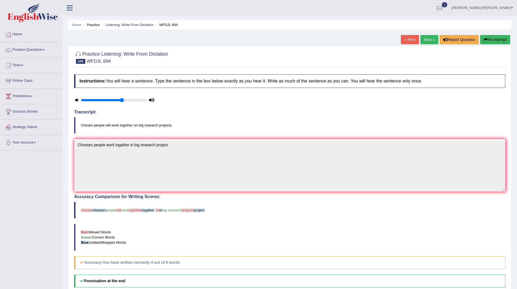
click at [422, 40] on link "Next »" at bounding box center [430, 39] width 18 height 9
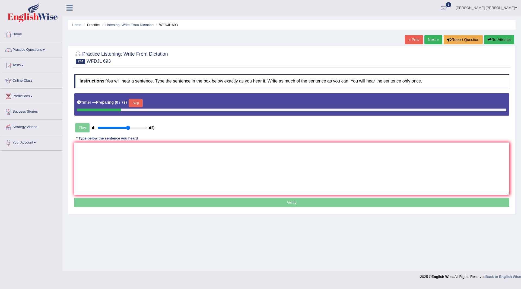
click at [137, 103] on button "Skip" at bounding box center [136, 103] width 14 height 8
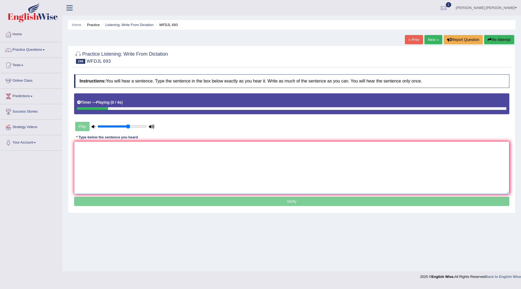
click at [95, 155] on textarea at bounding box center [292, 167] width 436 height 53
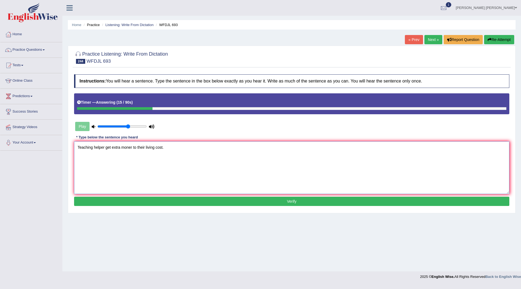
type textarea "Teaching helper get extra moner to their living cost."
click at [222, 201] on button "Verify" at bounding box center [292, 201] width 436 height 9
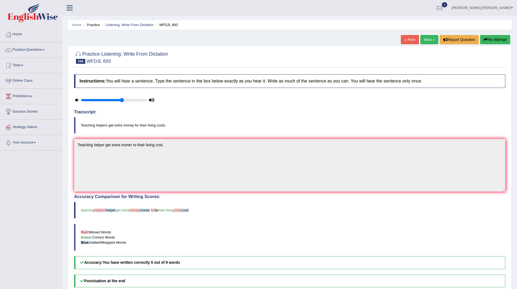
click at [428, 39] on link "Next »" at bounding box center [430, 39] width 18 height 9
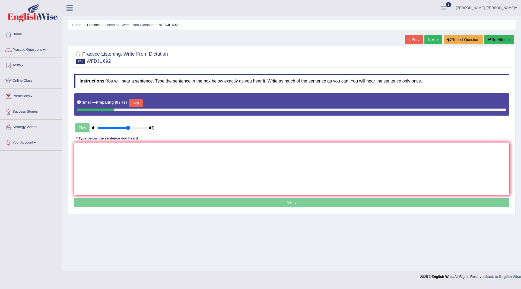
drag, startPoint x: 137, startPoint y: 100, endPoint x: 130, endPoint y: 116, distance: 17.8
click at [136, 102] on button "Skip" at bounding box center [136, 103] width 14 height 8
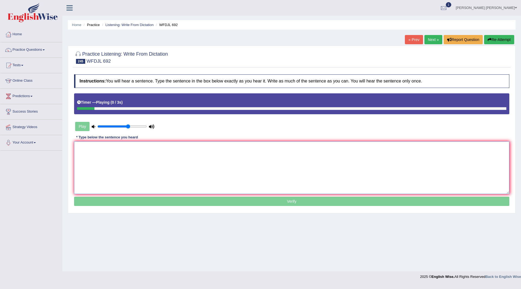
click at [112, 156] on textarea at bounding box center [292, 167] width 436 height 53
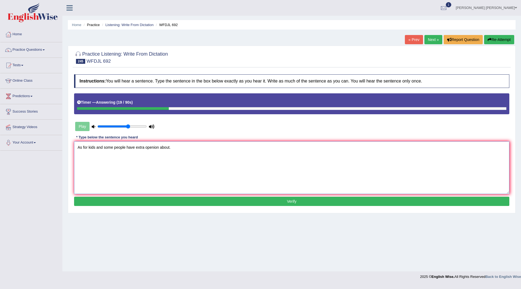
type textarea "As for kids and some people have extra openion about."
click at [253, 198] on button "Verify" at bounding box center [292, 201] width 436 height 9
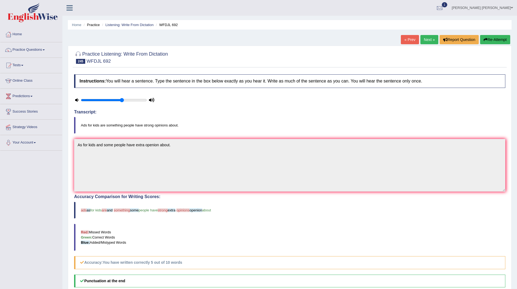
drag, startPoint x: 426, startPoint y: 39, endPoint x: 402, endPoint y: 35, distance: 23.4
click at [426, 39] on link "Next »" at bounding box center [430, 39] width 18 height 9
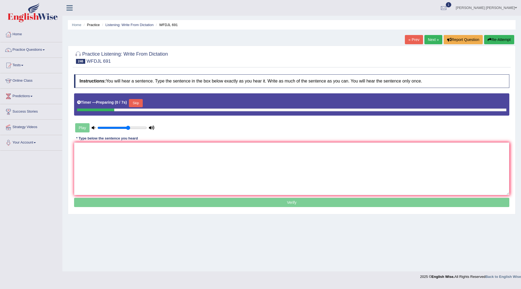
click at [138, 100] on button "Skip" at bounding box center [136, 103] width 14 height 8
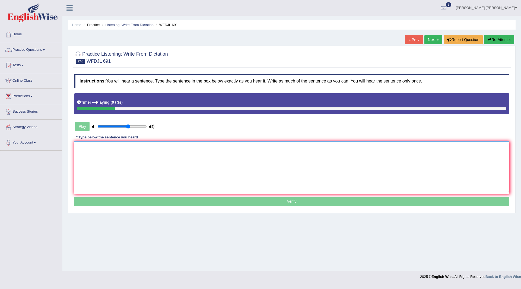
click at [100, 166] on textarea at bounding box center [292, 167] width 436 height 53
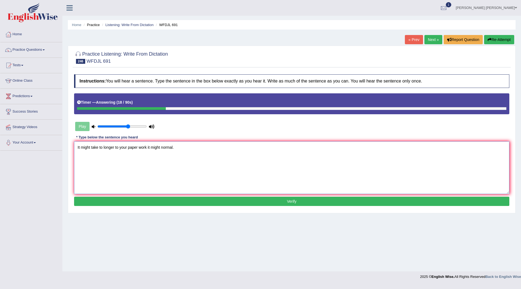
type textarea "It might take to longer to your paper work it might normal."
click at [231, 200] on button "Verify" at bounding box center [292, 201] width 436 height 9
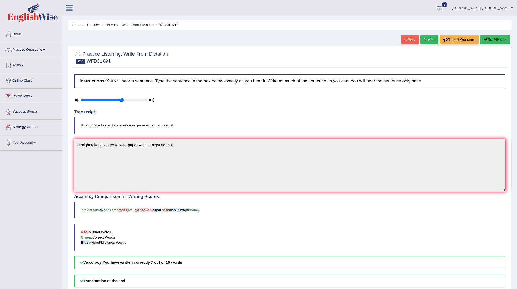
click at [426, 42] on link "Next »" at bounding box center [430, 39] width 18 height 9
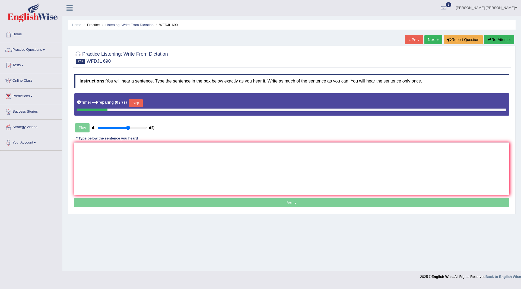
click at [135, 102] on button "Skip" at bounding box center [136, 103] width 14 height 8
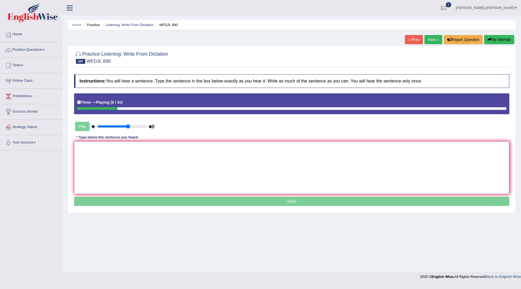
click at [121, 157] on textarea at bounding box center [292, 167] width 436 height 53
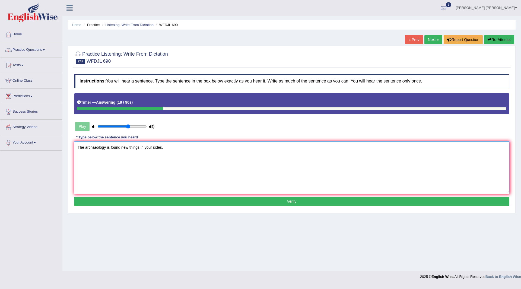
type textarea "The archaeology is found new things in your sides."
click at [271, 201] on button "Verify" at bounding box center [292, 201] width 436 height 9
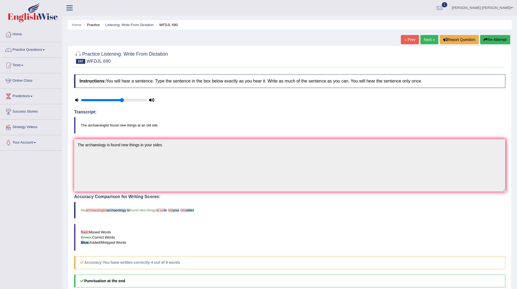
click at [430, 40] on link "Next »" at bounding box center [430, 39] width 18 height 9
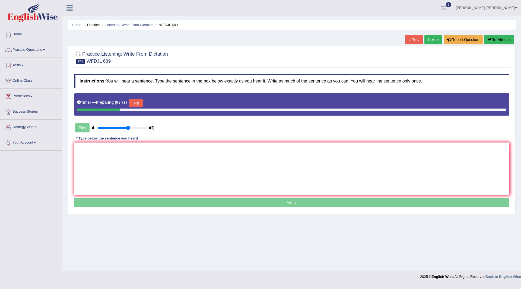
click at [141, 103] on button "Skip" at bounding box center [136, 103] width 14 height 8
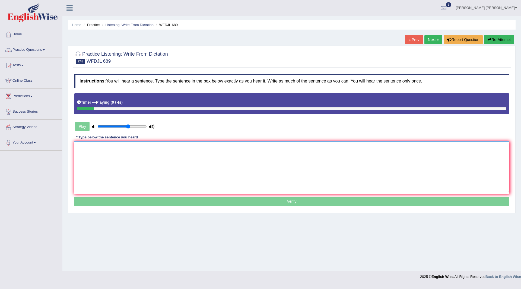
click at [108, 153] on textarea at bounding box center [292, 167] width 436 height 53
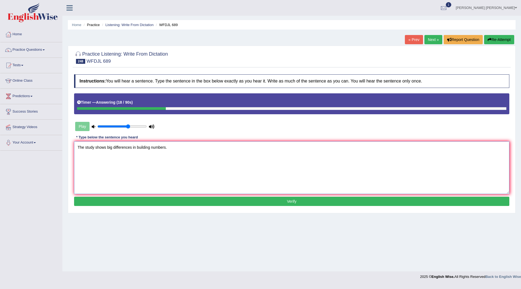
type textarea "The study shows big differences in building numbers."
click at [244, 203] on button "Verify" at bounding box center [292, 201] width 436 height 9
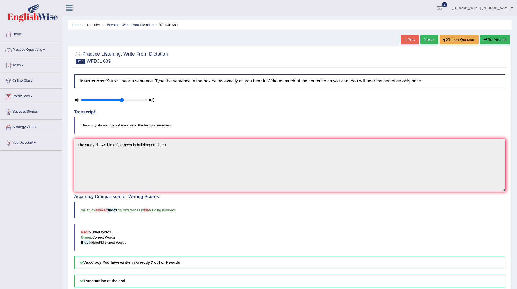
click at [428, 37] on link "Next »" at bounding box center [430, 39] width 18 height 9
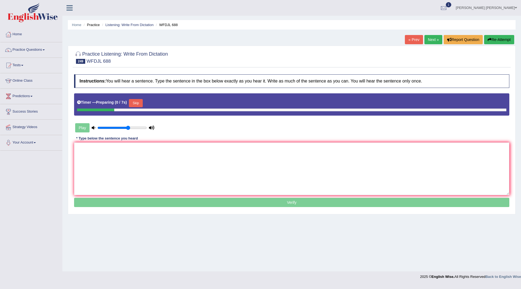
click at [136, 103] on button "Skip" at bounding box center [136, 103] width 14 height 8
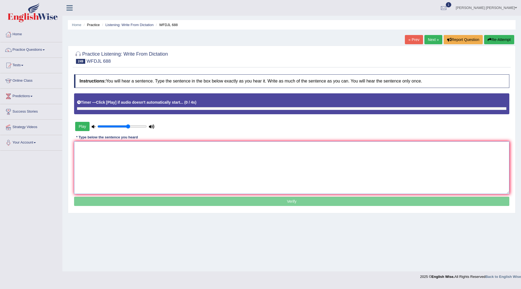
click at [123, 150] on textarea at bounding box center [292, 167] width 436 height 53
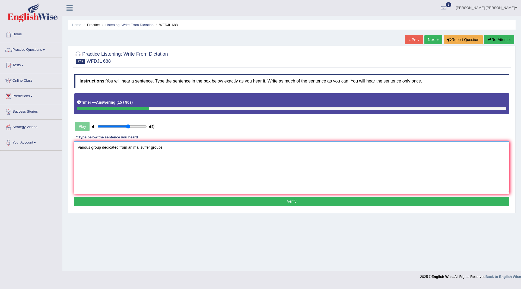
type textarea "Various group dedicated from animal suffer groups."
click at [192, 200] on button "Verify" at bounding box center [292, 201] width 436 height 9
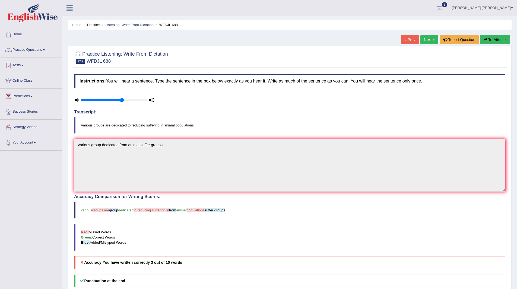
click at [425, 39] on link "Next »" at bounding box center [430, 39] width 18 height 9
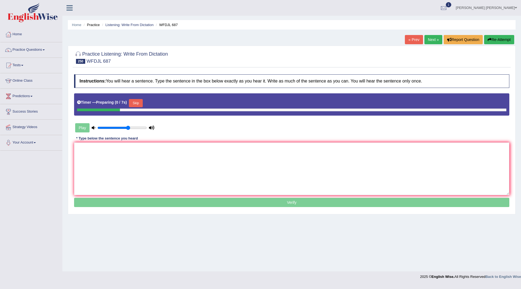
click at [140, 102] on button "Skip" at bounding box center [136, 103] width 14 height 8
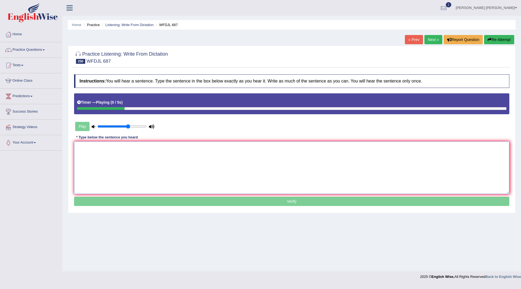
click at [106, 147] on textarea at bounding box center [292, 167] width 436 height 53
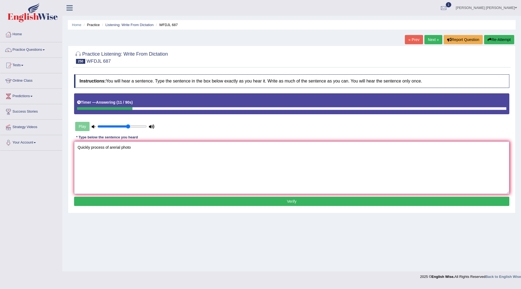
type textarea "Quickly process of arerial photo"
click at [231, 204] on button "Verify" at bounding box center [292, 201] width 436 height 9
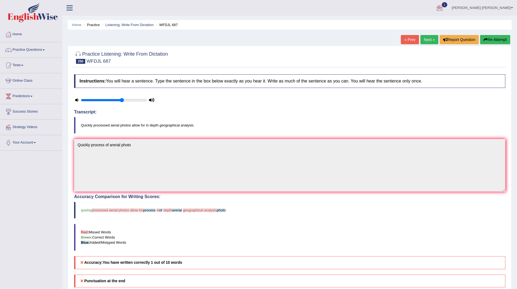
click at [425, 38] on link "Next »" at bounding box center [430, 39] width 18 height 9
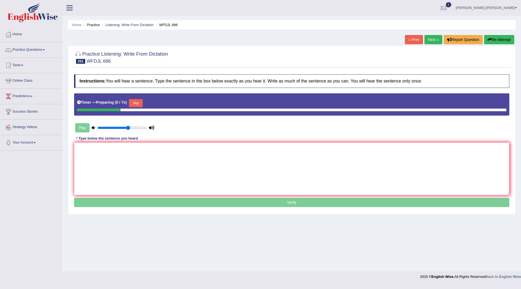
drag, startPoint x: 138, startPoint y: 102, endPoint x: 138, endPoint y: 118, distance: 15.5
click at [138, 103] on button "Skip" at bounding box center [136, 103] width 14 height 8
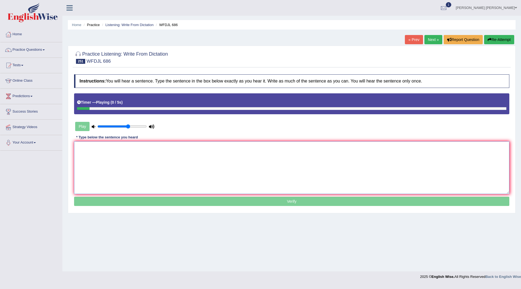
click at [167, 161] on textarea at bounding box center [292, 167] width 436 height 53
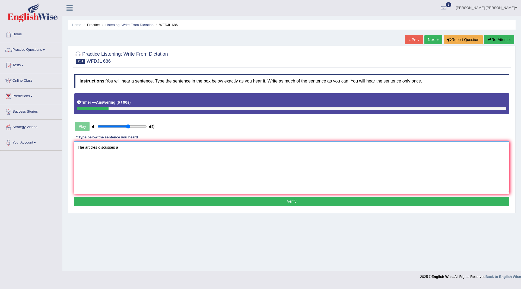
type textarea "The articles discusses a"
click at [239, 202] on button "Verify" at bounding box center [292, 201] width 436 height 9
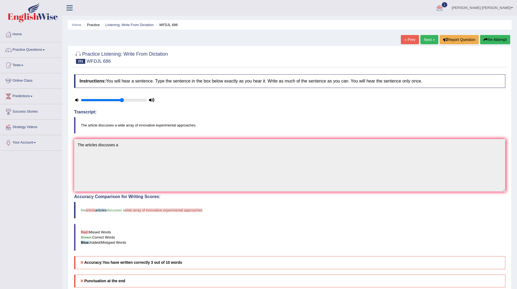
click at [423, 37] on link "Next »" at bounding box center [430, 39] width 18 height 9
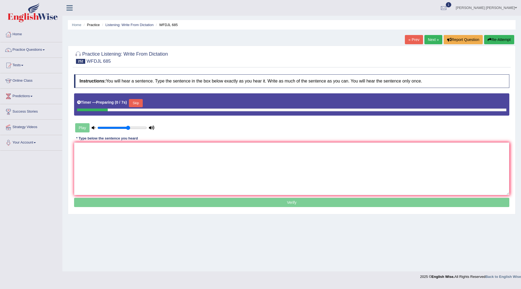
click at [137, 100] on button "Skip" at bounding box center [136, 103] width 14 height 8
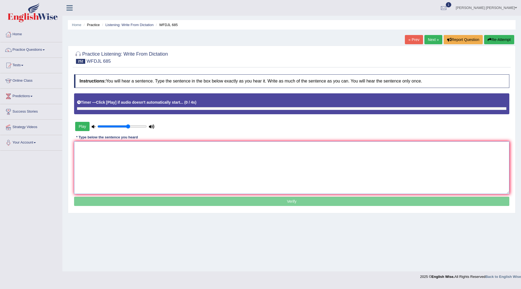
click at [121, 161] on textarea at bounding box center [292, 167] width 436 height 53
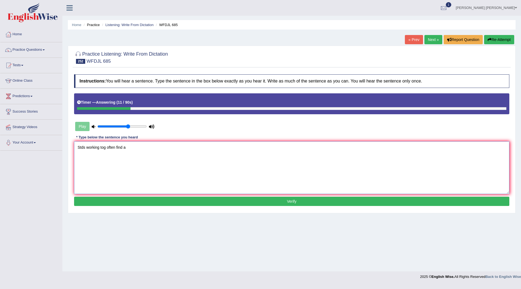
click at [86, 147] on textarea "Stds working tog often find a" at bounding box center [292, 167] width 436 height 53
type textarea "Stdudents working togather often find a working tog often find a"
click at [232, 200] on button "Verify" at bounding box center [292, 201] width 436 height 9
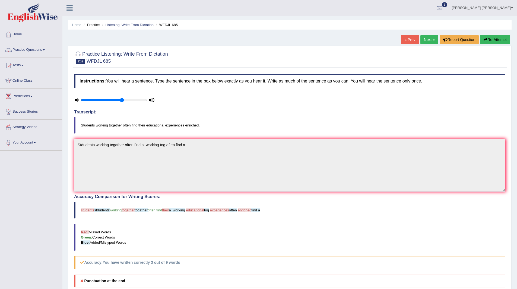
drag, startPoint x: 423, startPoint y: 39, endPoint x: 418, endPoint y: 41, distance: 5.7
click at [423, 38] on link "Next »" at bounding box center [430, 39] width 18 height 9
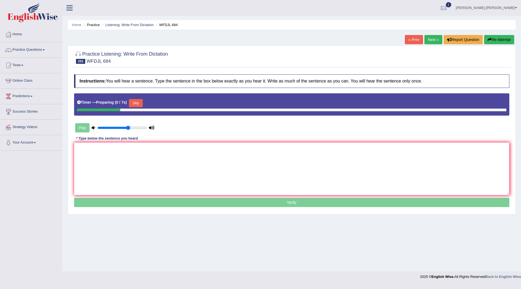
click at [138, 102] on button "Skip" at bounding box center [136, 103] width 14 height 8
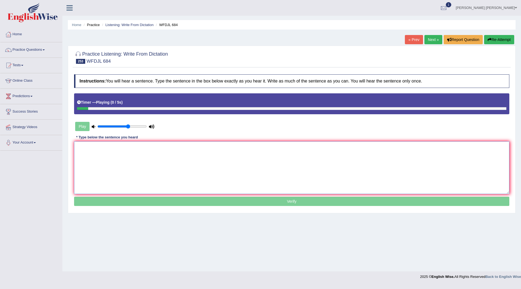
drag, startPoint x: 167, startPoint y: 169, endPoint x: 170, endPoint y: 166, distance: 4.2
click at [167, 169] on textarea at bounding box center [292, 167] width 436 height 53
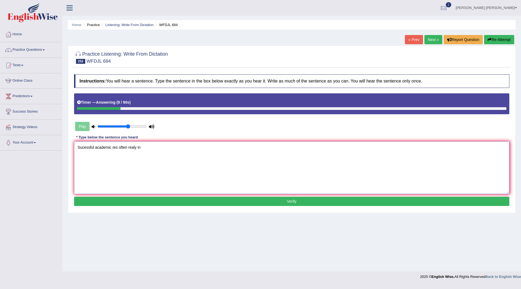
type textarea "Sucessful academic res often realy in"
click at [167, 198] on button "Verify" at bounding box center [292, 201] width 436 height 9
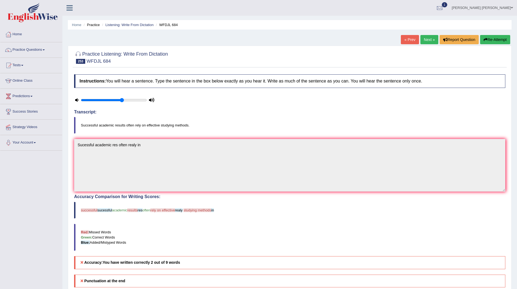
click at [428, 39] on link "Next »" at bounding box center [430, 39] width 18 height 9
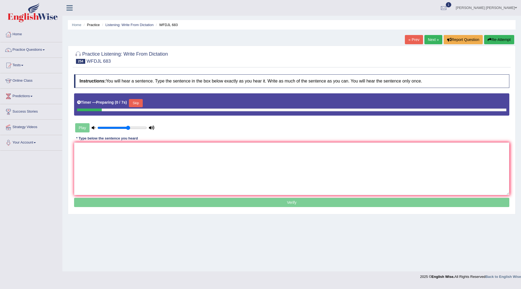
drag, startPoint x: 138, startPoint y: 100, endPoint x: 106, endPoint y: 136, distance: 47.9
click at [138, 102] on button "Skip" at bounding box center [136, 103] width 14 height 8
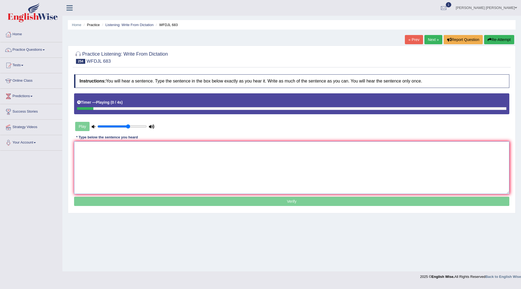
click at [116, 165] on textarea at bounding box center [292, 167] width 436 height 53
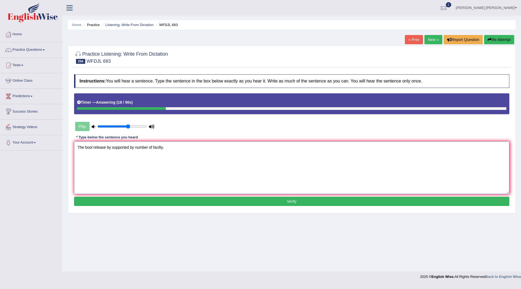
click at [91, 147] on textarea "The bool release by supported by number of facilty." at bounding box center [292, 167] width 436 height 53
click at [92, 146] on textarea "The bool release by supported by number of facilty." at bounding box center [292, 167] width 436 height 53
type textarea "The book release by supported by number of facilty."
click at [205, 200] on button "Verify" at bounding box center [292, 201] width 436 height 9
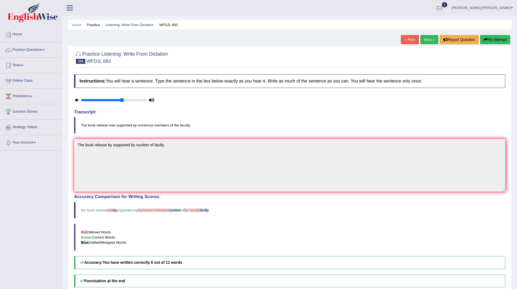
click at [423, 40] on link "Next »" at bounding box center [430, 39] width 18 height 9
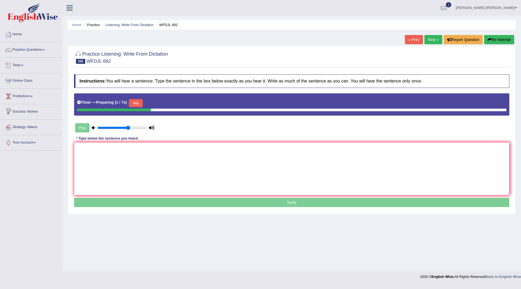
click at [139, 101] on button "Skip" at bounding box center [136, 103] width 14 height 8
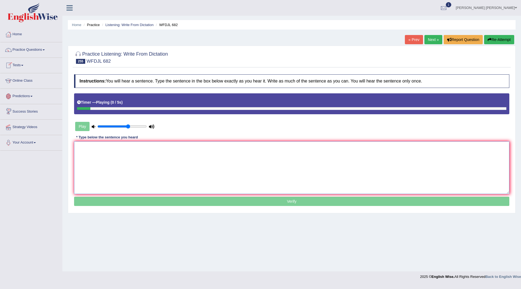
click at [119, 143] on textarea at bounding box center [292, 167] width 436 height 53
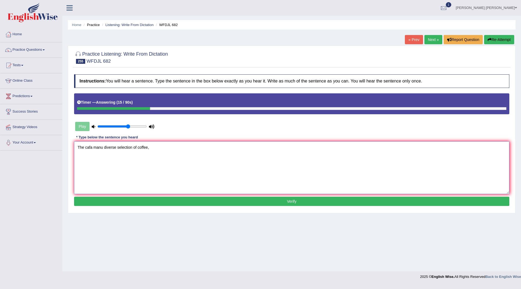
type textarea "The cafa manu diverse selection of coffee,"
click at [218, 202] on button "Verify" at bounding box center [292, 201] width 436 height 9
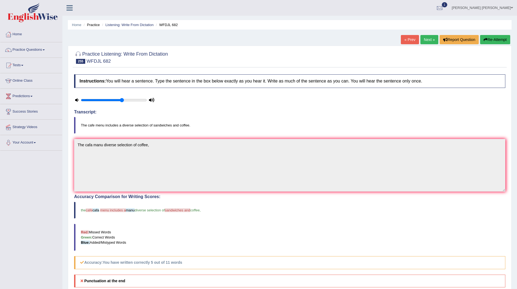
drag, startPoint x: 428, startPoint y: 40, endPoint x: 424, endPoint y: 40, distance: 4.3
click at [428, 40] on link "Next »" at bounding box center [430, 39] width 18 height 9
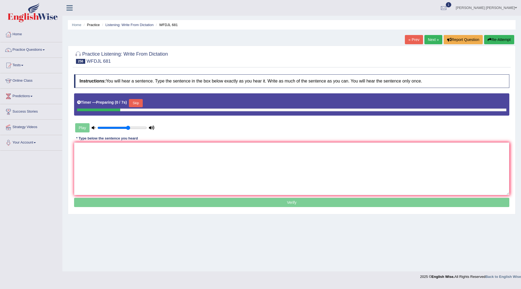
click at [137, 103] on button "Skip" at bounding box center [136, 103] width 14 height 8
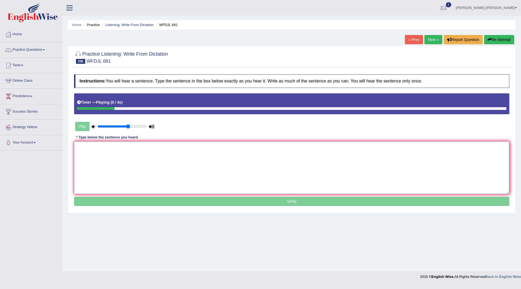
click at [135, 157] on textarea at bounding box center [292, 167] width 436 height 53
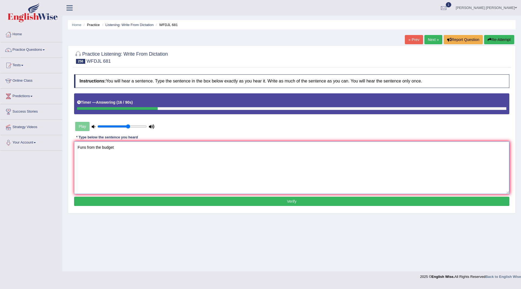
type textarea "Funs from the budget"
click at [261, 200] on button "Verify" at bounding box center [292, 201] width 436 height 9
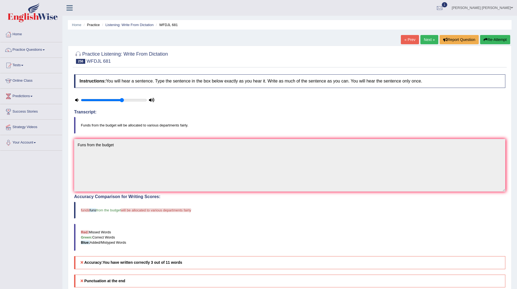
click at [425, 40] on link "Next »" at bounding box center [430, 39] width 18 height 9
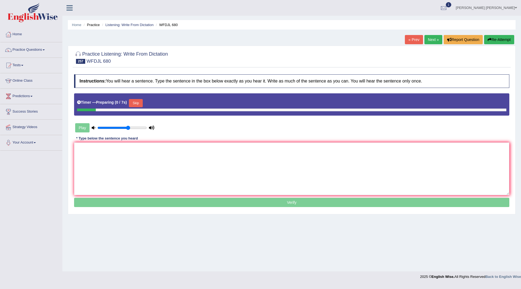
click at [138, 102] on button "Skip" at bounding box center [136, 103] width 14 height 8
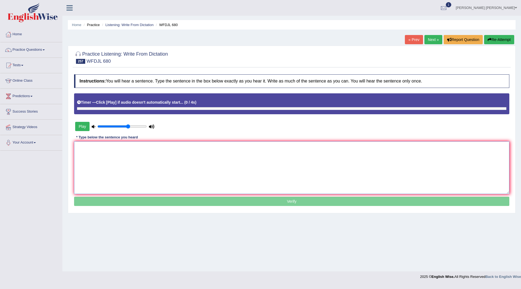
click at [121, 160] on textarea at bounding box center [292, 167] width 436 height 53
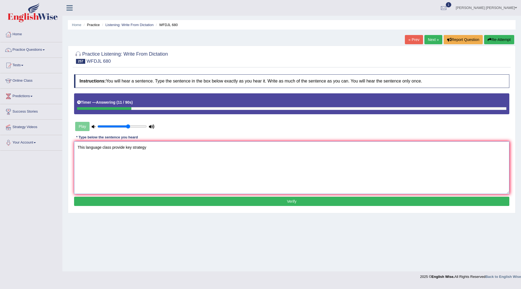
type textarea "This language class provide key strategy"
click at [243, 202] on button "Verify" at bounding box center [292, 201] width 436 height 9
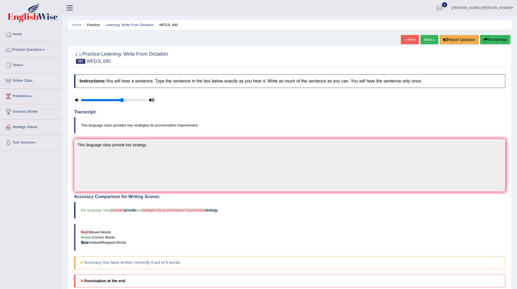
click at [429, 42] on link "Next »" at bounding box center [430, 39] width 18 height 9
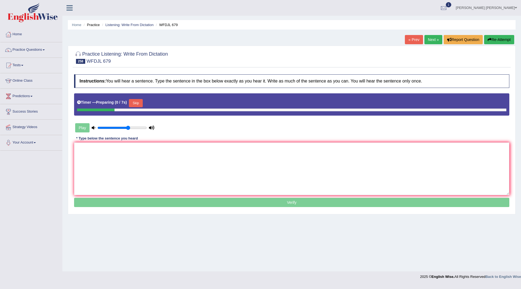
click at [139, 101] on button "Skip" at bounding box center [136, 103] width 14 height 8
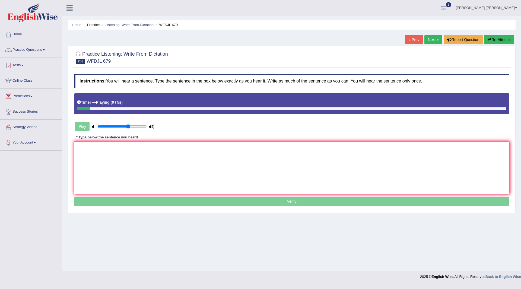
click at [135, 166] on textarea at bounding box center [292, 167] width 436 height 53
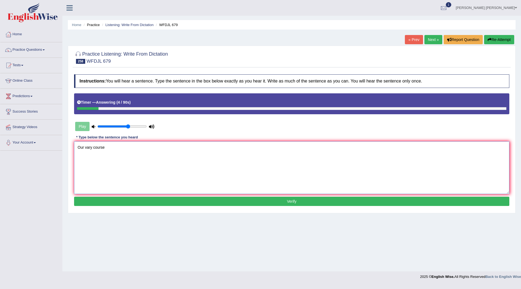
type textarea "Our vary course"
click at [146, 204] on button "Verify" at bounding box center [292, 201] width 436 height 9
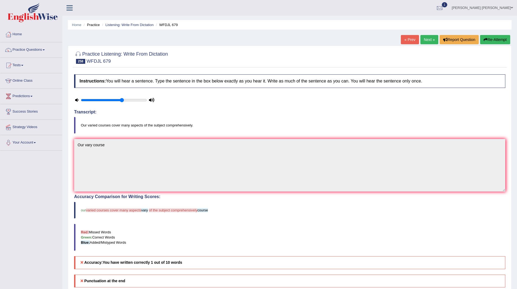
drag, startPoint x: 426, startPoint y: 40, endPoint x: 402, endPoint y: 43, distance: 23.6
click at [426, 40] on link "Next »" at bounding box center [430, 39] width 18 height 9
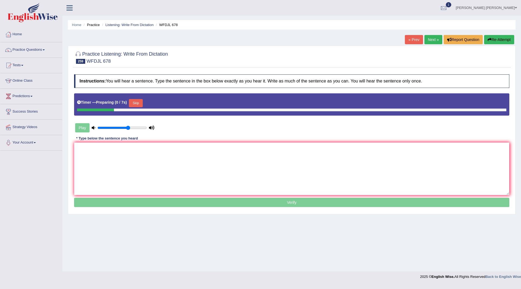
click at [134, 104] on button "Skip" at bounding box center [136, 103] width 14 height 8
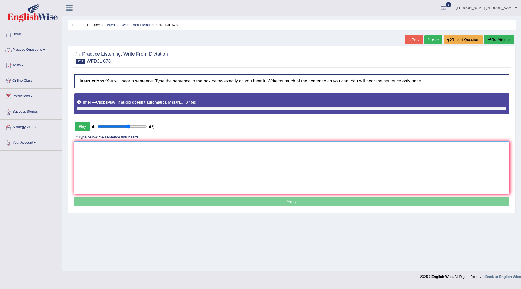
click at [118, 149] on textarea at bounding box center [292, 167] width 436 height 53
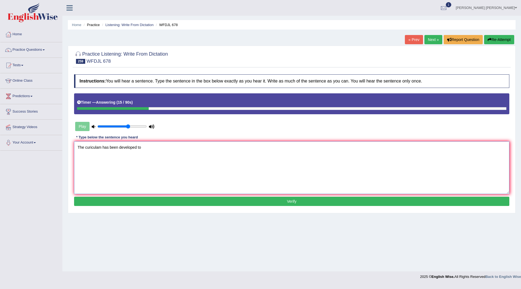
type textarea "The curiculam has been developed to"
click at [263, 204] on button "Verify" at bounding box center [292, 201] width 436 height 9
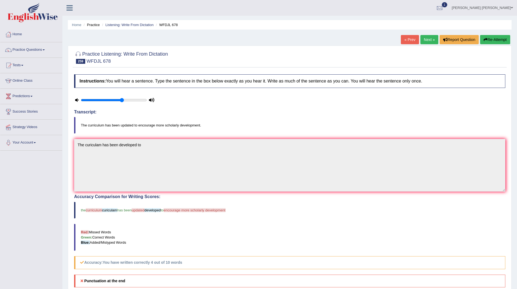
drag, startPoint x: 426, startPoint y: 40, endPoint x: 422, endPoint y: 42, distance: 4.1
click at [426, 40] on link "Next »" at bounding box center [430, 39] width 18 height 9
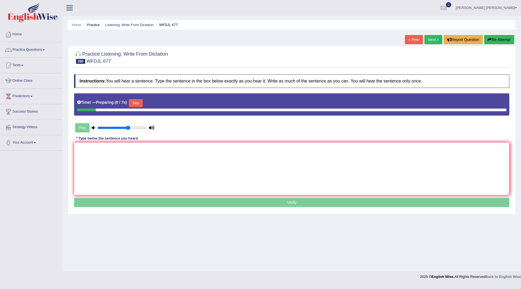
click at [139, 103] on button "Skip" at bounding box center [136, 103] width 14 height 8
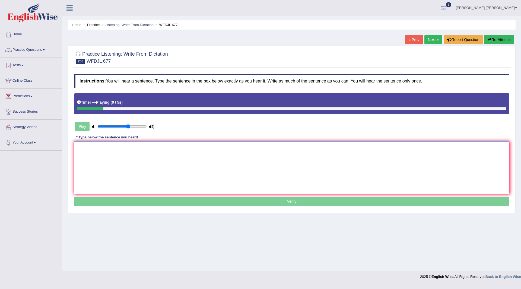
click at [116, 149] on textarea at bounding box center [292, 167] width 436 height 53
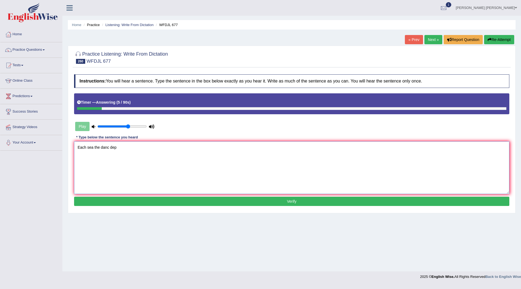
type textarea "Each sea the danc dep"
click at [156, 200] on button "Verify" at bounding box center [292, 201] width 436 height 9
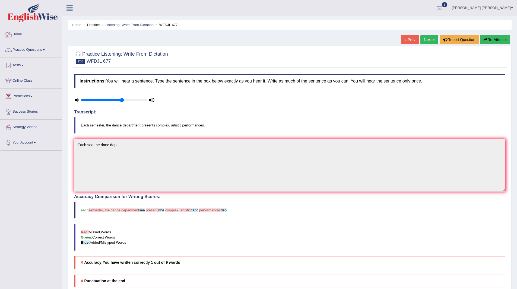
click at [19, 33] on link "Home" at bounding box center [31, 34] width 62 height 14
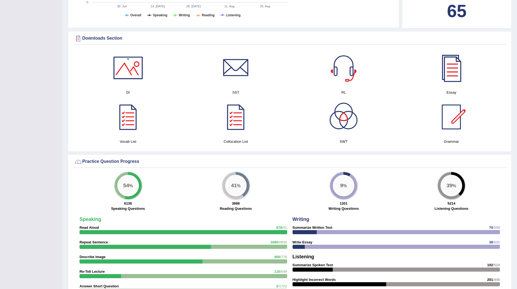
scroll to position [272, 0]
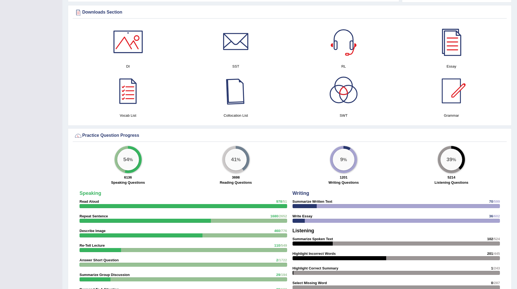
click at [236, 94] on div at bounding box center [236, 91] width 38 height 38
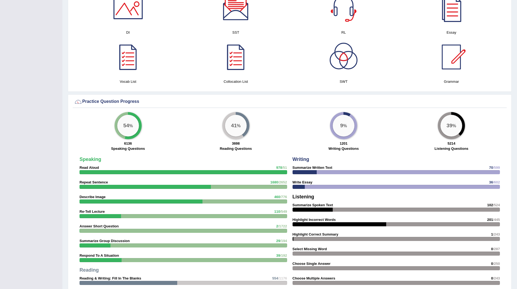
scroll to position [217, 0]
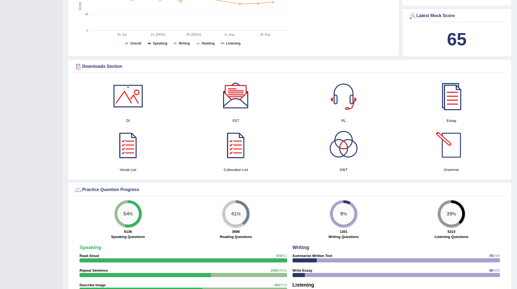
click at [455, 146] on div at bounding box center [452, 145] width 38 height 38
